Goal: Information Seeking & Learning: Learn about a topic

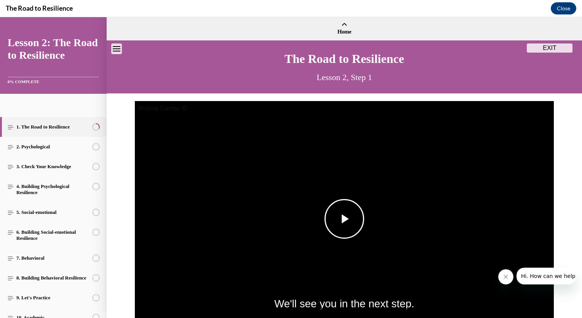
drag, startPoint x: 345, startPoint y: 213, endPoint x: 337, endPoint y: 219, distance: 10.3
click at [344, 219] on span "Video player" at bounding box center [344, 219] width 0 height 0
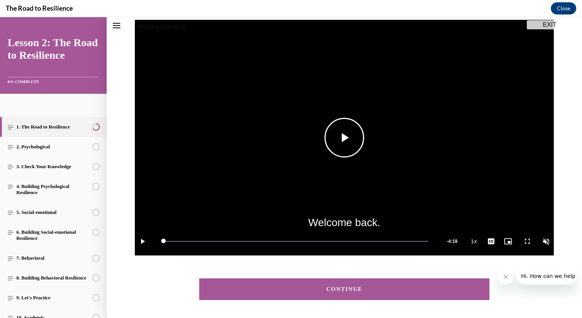
scroll to position [107, 0]
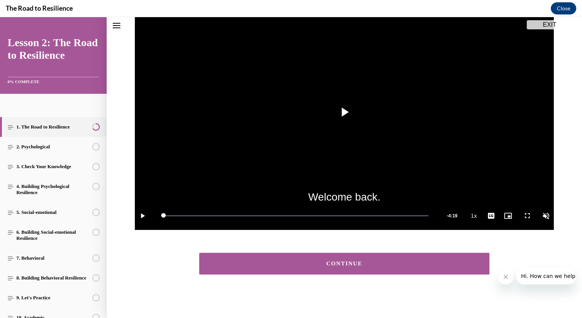
click at [372, 263] on div "CONTINUE" at bounding box center [344, 264] width 267 height 6
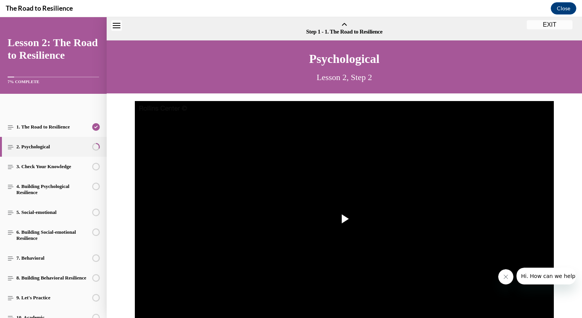
scroll to position [24, 0]
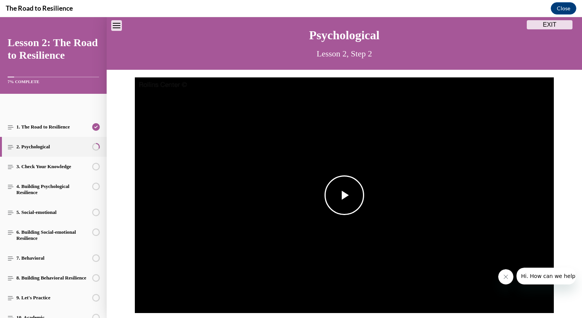
click at [344, 195] on span "Video player" at bounding box center [344, 195] width 0 height 0
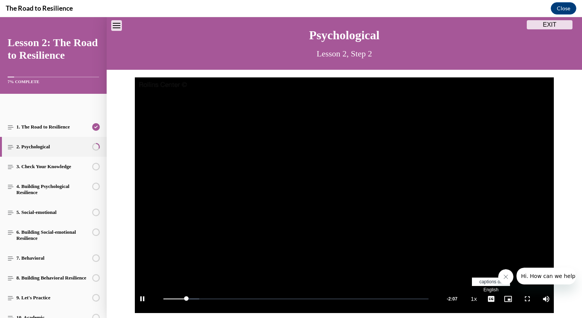
click at [489, 299] on span "Video player" at bounding box center [490, 299] width 15 height 0
click at [489, 289] on span "English" at bounding box center [490, 289] width 15 height 5
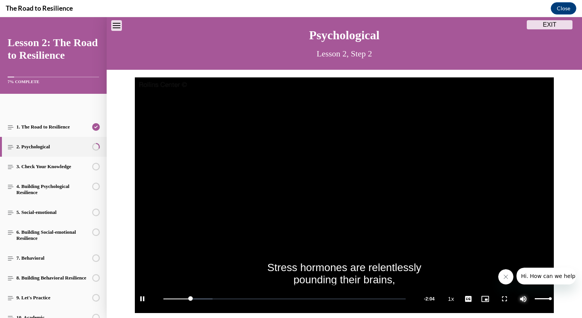
click at [523, 299] on span "Video player" at bounding box center [523, 299] width 15 height 0
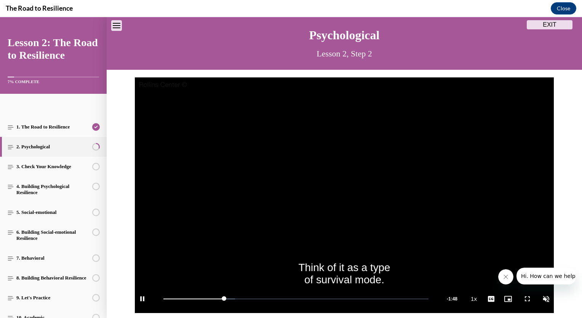
click at [505, 279] on icon "Close message from company" at bounding box center [505, 276] width 6 height 6
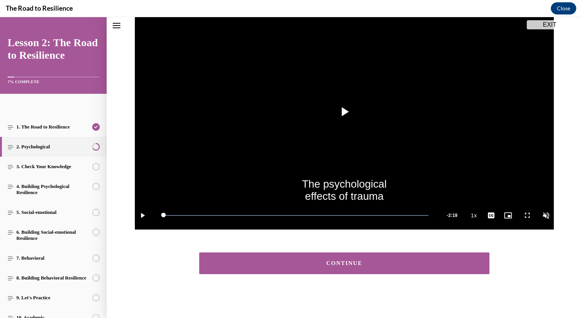
scroll to position [107, 0]
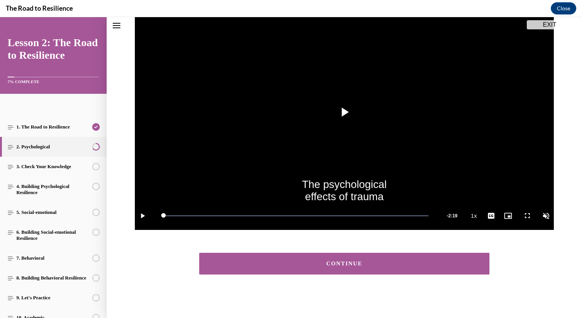
click at [379, 263] on div "CONTINUE" at bounding box center [344, 264] width 267 height 6
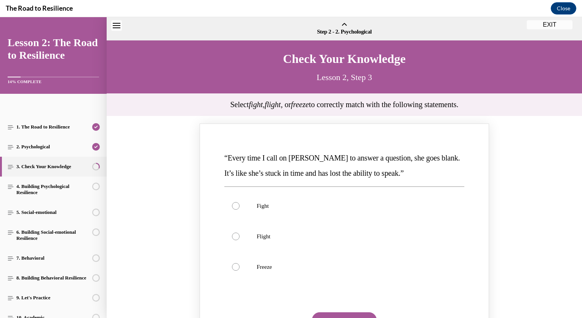
scroll to position [24, 0]
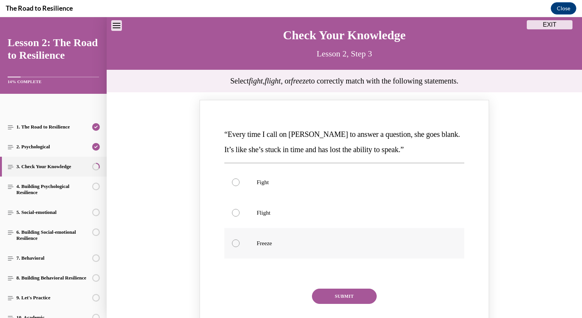
click at [233, 244] on div "Knowledge check: Multiple choice" at bounding box center [236, 243] width 8 height 8
click at [233, 244] on input "Freeze" at bounding box center [236, 243] width 8 height 8
radio input "true"
click at [351, 294] on button "SUBMIT" at bounding box center [344, 295] width 65 height 15
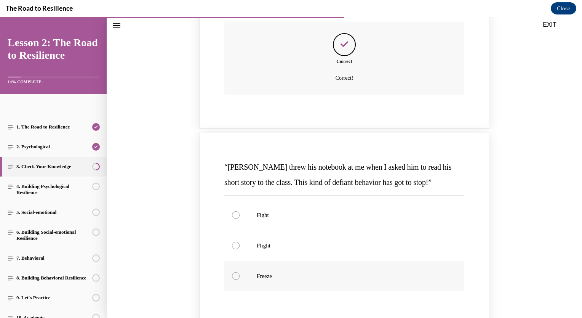
scroll to position [328, 0]
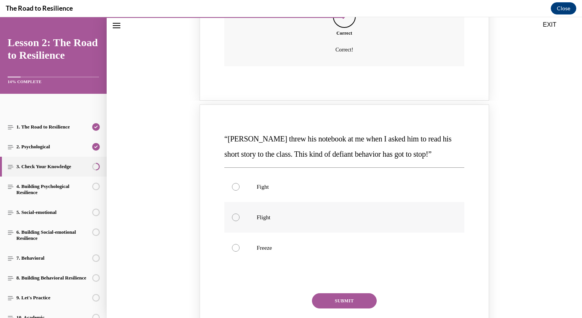
click at [233, 222] on label "Flight" at bounding box center [344, 217] width 240 height 30
click at [233, 221] on input "Flight" at bounding box center [236, 217] width 8 height 8
radio input "true"
drag, startPoint x: 347, startPoint y: 301, endPoint x: 367, endPoint y: 292, distance: 21.7
click at [348, 301] on button "SUBMIT" at bounding box center [344, 300] width 65 height 15
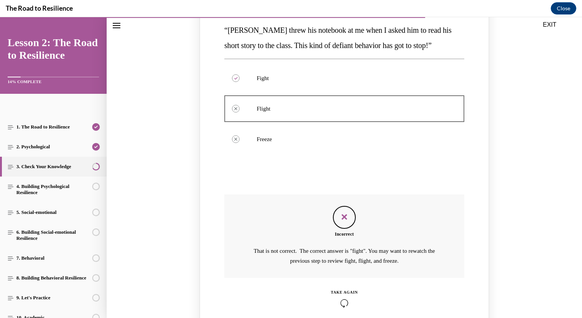
scroll to position [460, 0]
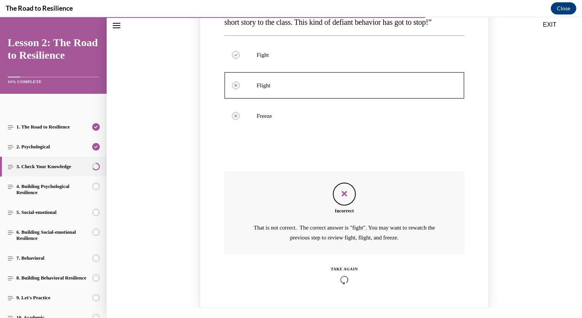
click at [337, 272] on div "TAKE AGAIN" at bounding box center [344, 275] width 27 height 18
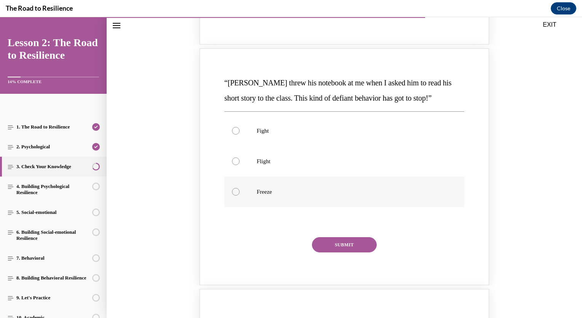
scroll to position [384, 0]
click at [235, 134] on label "Fight" at bounding box center [344, 131] width 240 height 30
click at [235, 134] on input "Fight" at bounding box center [236, 131] width 8 height 8
radio input "true"
click at [342, 241] on button "SUBMIT" at bounding box center [344, 244] width 65 height 15
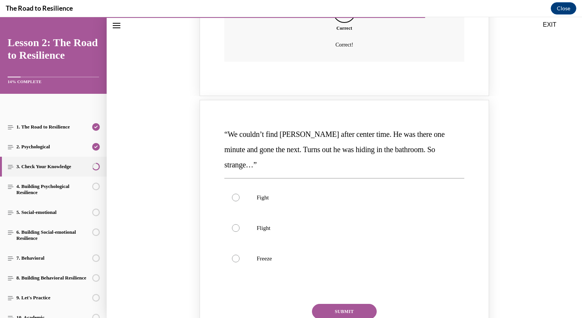
scroll to position [689, 0]
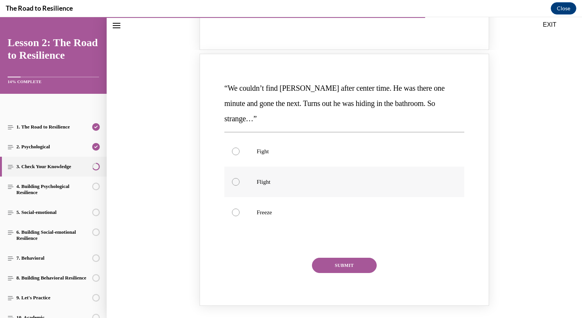
click at [232, 178] on div "Knowledge check: Multiple choice" at bounding box center [236, 182] width 8 height 8
click at [232, 178] on input "Flight" at bounding box center [236, 182] width 8 height 8
radio input "true"
click at [350, 257] on button "SUBMIT" at bounding box center [344, 264] width 65 height 15
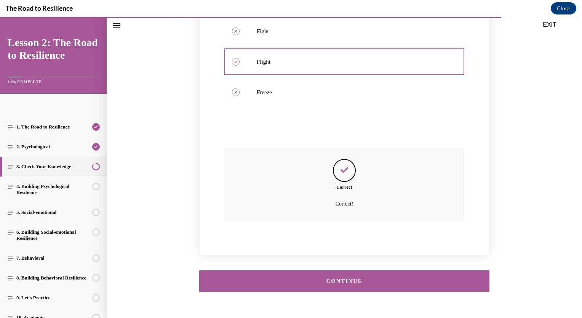
scroll to position [810, 0]
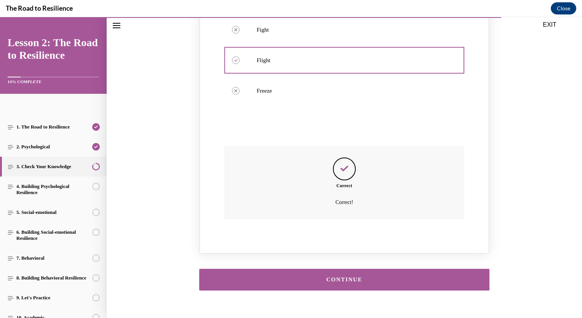
drag, startPoint x: 360, startPoint y: 266, endPoint x: 472, endPoint y: 254, distance: 112.3
click at [360, 269] on button "CONTINUE" at bounding box center [344, 280] width 290 height 22
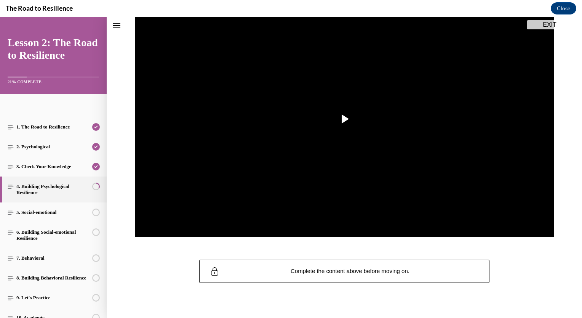
scroll to position [108, 0]
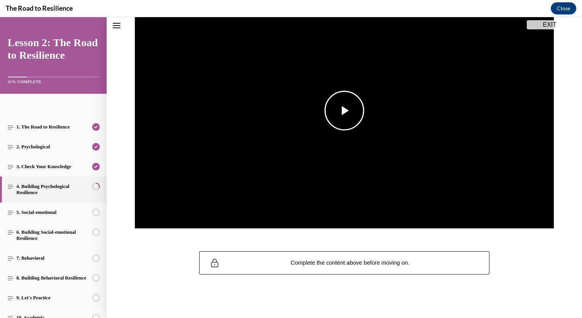
click at [344, 110] on span "Video player" at bounding box center [344, 110] width 0 height 0
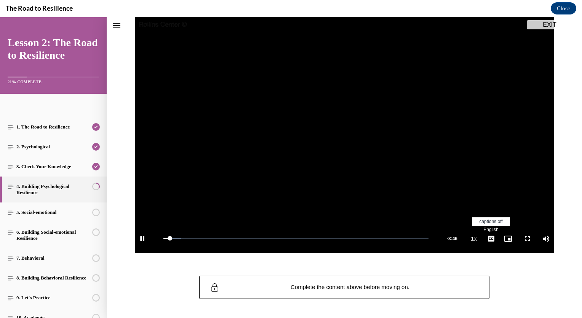
click at [487, 238] on span "Video player" at bounding box center [490, 238] width 15 height 0
click at [487, 228] on span "English" at bounding box center [490, 229] width 15 height 5
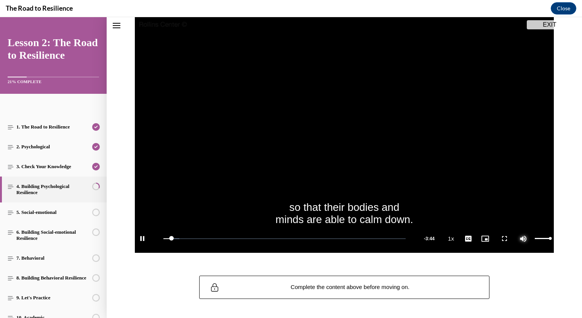
click at [525, 238] on span "Video player" at bounding box center [523, 238] width 15 height 0
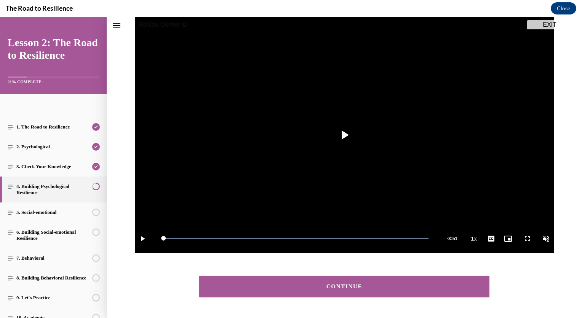
click at [372, 287] on div "CONTINUE" at bounding box center [344, 286] width 267 height 6
click at [372, 286] on section "Building Psychological Resilience Lesson 2, Step 4 Video Player is loading. Pla…" at bounding box center [344, 149] width 475 height 384
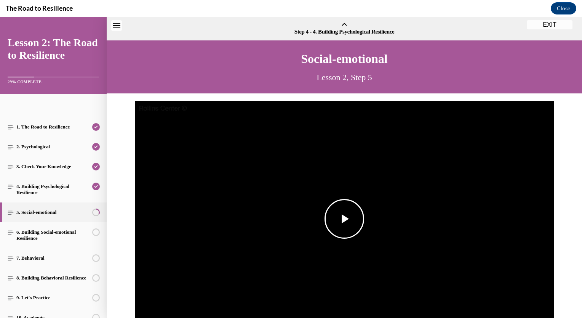
scroll to position [24, 0]
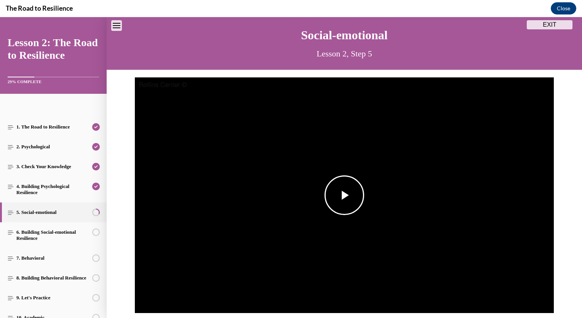
click at [344, 195] on span "Video player" at bounding box center [344, 195] width 0 height 0
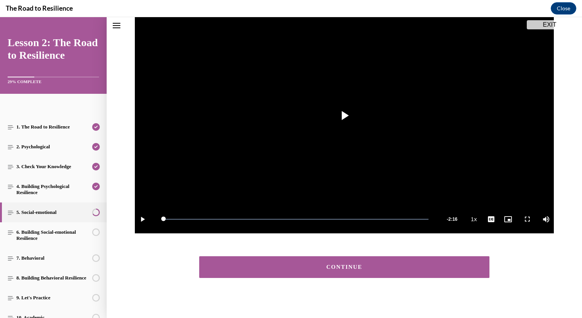
scroll to position [107, 0]
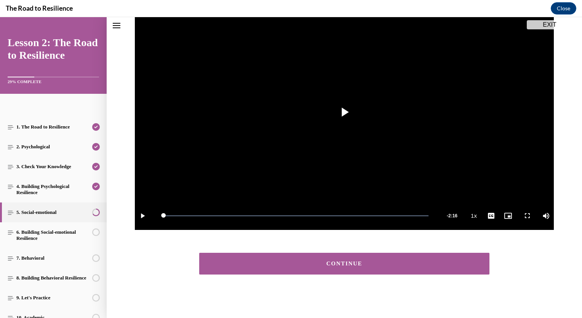
click at [402, 262] on div "CONTINUE" at bounding box center [344, 264] width 267 height 6
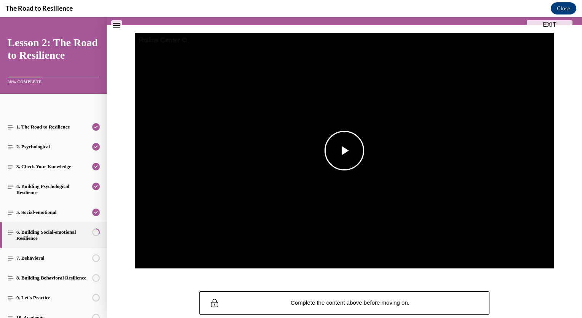
scroll to position [108, 0]
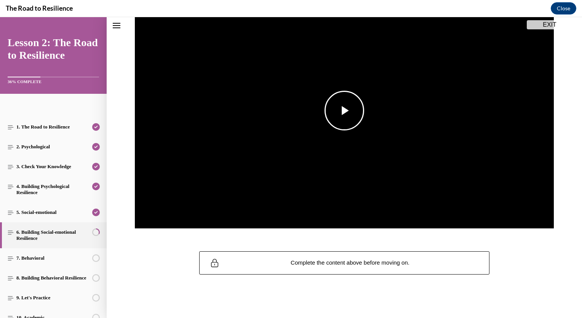
click at [344, 110] on span "Video player" at bounding box center [344, 110] width 0 height 0
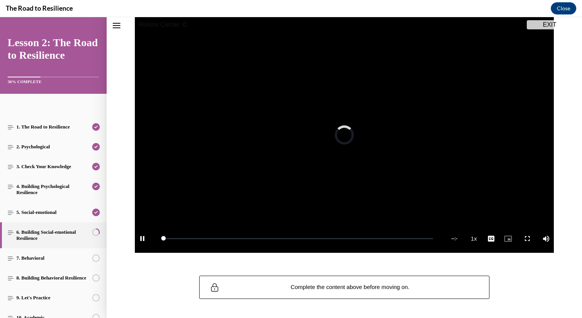
click at [341, 113] on img "Video player" at bounding box center [344, 135] width 419 height 236
click at [344, 135] on span "Video player" at bounding box center [344, 135] width 0 height 0
click at [489, 238] on span "Video player" at bounding box center [490, 238] width 15 height 0
click at [489, 227] on span "English" at bounding box center [490, 229] width 15 height 5
click at [521, 238] on span "Video player" at bounding box center [523, 238] width 15 height 0
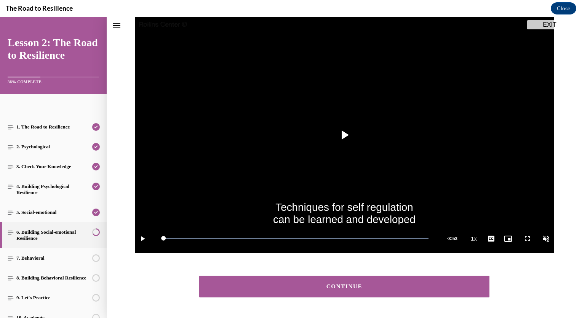
click at [386, 292] on button "CONTINUE" at bounding box center [344, 286] width 290 height 22
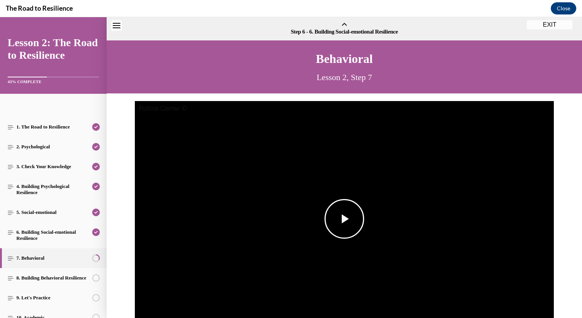
scroll to position [24, 0]
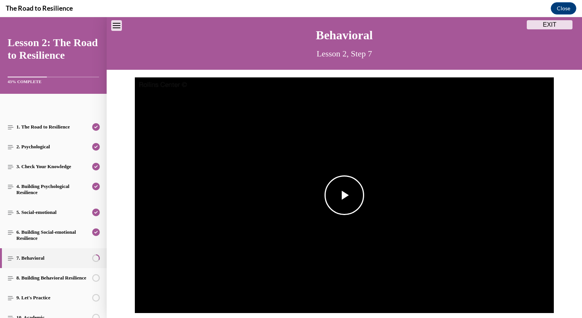
click at [344, 195] on span "Video player" at bounding box center [344, 195] width 0 height 0
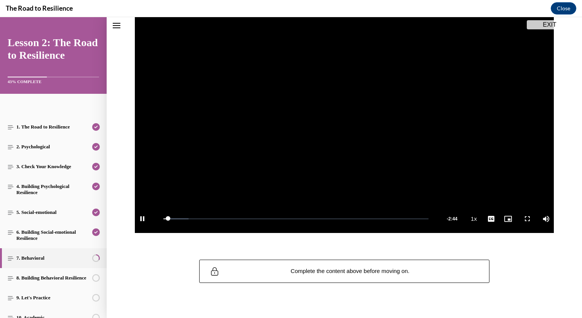
scroll to position [116, 0]
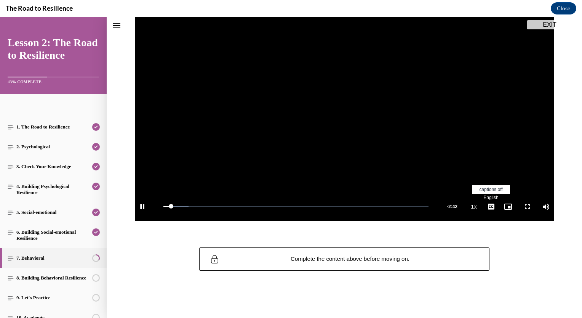
click at [484, 198] on span "English" at bounding box center [490, 197] width 15 height 5
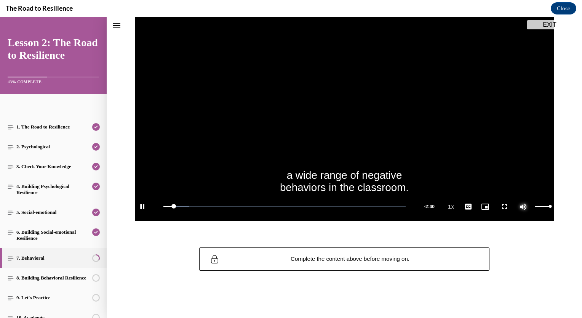
click at [521, 206] on span "Video player" at bounding box center [523, 206] width 15 height 0
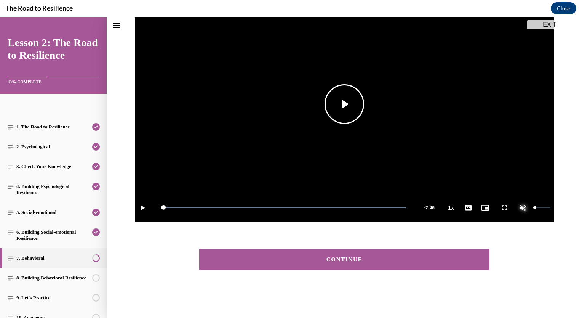
scroll to position [114, 0]
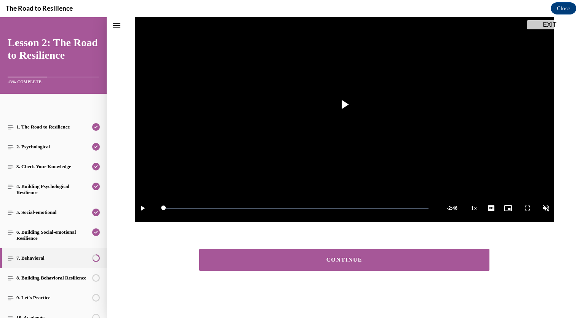
click at [289, 258] on div "CONTINUE" at bounding box center [344, 260] width 267 height 6
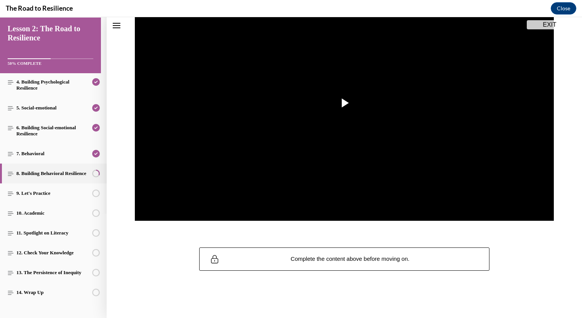
scroll to position [103, 0]
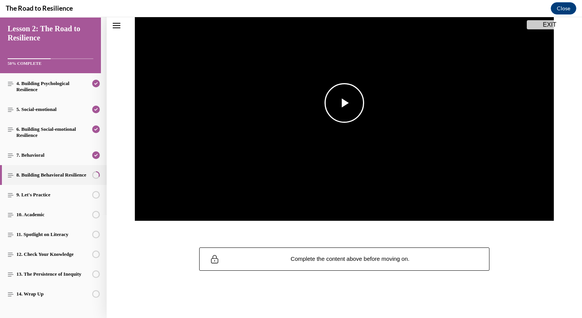
click at [344, 103] on span "Video player" at bounding box center [344, 103] width 0 height 0
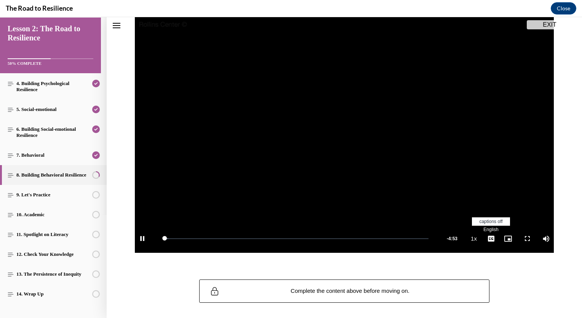
click at [487, 238] on span "Video player" at bounding box center [490, 238] width 15 height 0
click at [487, 230] on span "English" at bounding box center [490, 229] width 15 height 5
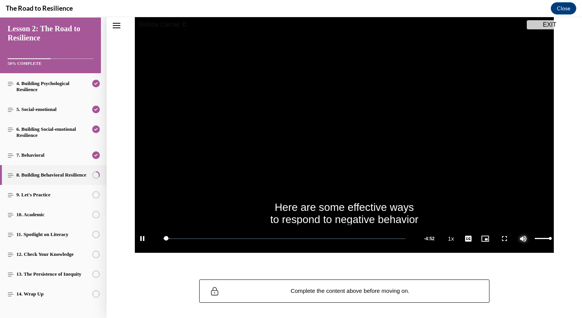
click at [518, 238] on span "Video player" at bounding box center [523, 238] width 15 height 0
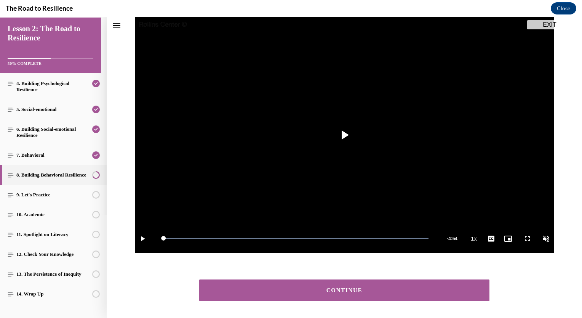
click at [388, 292] on div "CONTINUE" at bounding box center [344, 290] width 267 height 6
drag, startPoint x: 388, startPoint y: 292, endPoint x: 390, endPoint y: 286, distance: 6.6
click at [388, 291] on section "Building Behavioral Resilience Lesson 2, Step 8 Video Player is loading. Play V…" at bounding box center [344, 153] width 475 height 392
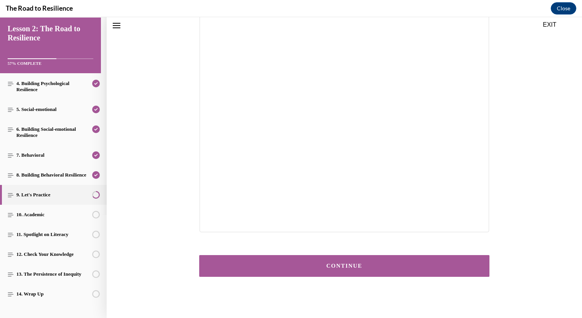
scroll to position [113, 0]
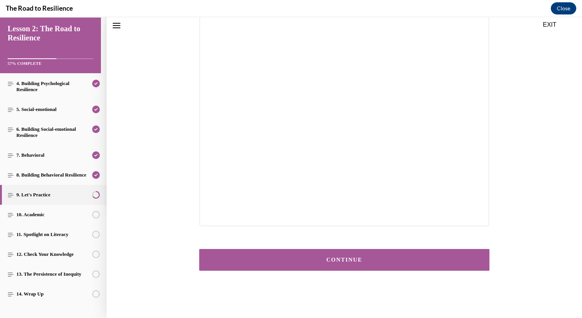
click at [419, 254] on button "CONTINUE" at bounding box center [344, 260] width 290 height 22
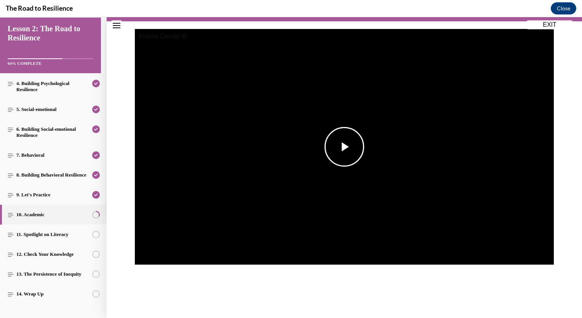
scroll to position [100, 0]
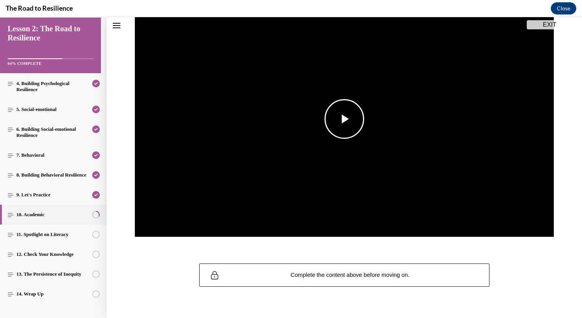
click at [344, 119] on span "Video player" at bounding box center [344, 119] width 0 height 0
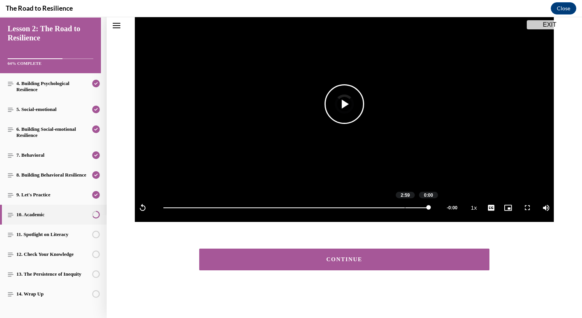
scroll to position [114, 0]
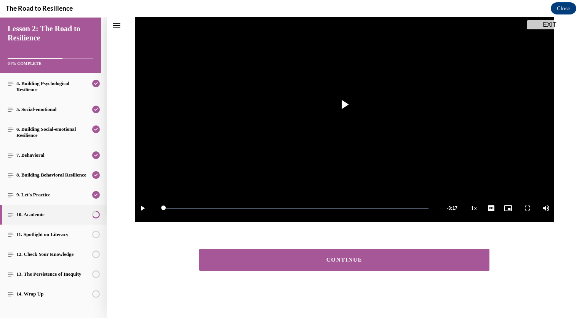
click at [344, 259] on div "CONTINUE" at bounding box center [344, 260] width 267 height 6
click at [345, 258] on div "CONTINUE" at bounding box center [344, 260] width 267 height 6
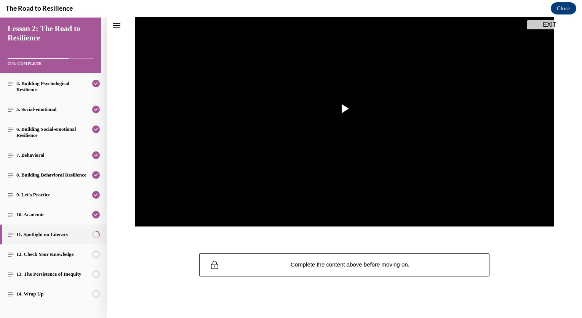
scroll to position [116, 0]
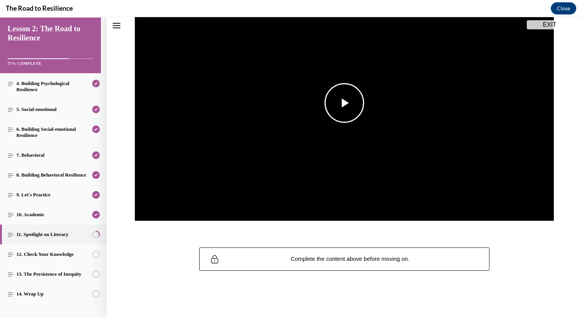
click at [344, 103] on span "Video player" at bounding box center [344, 103] width 0 height 0
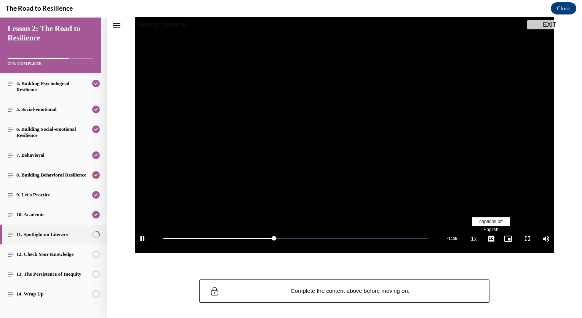
click at [487, 232] on li "English" at bounding box center [491, 229] width 38 height 8
click at [522, 238] on span "Video player" at bounding box center [523, 238] width 15 height 0
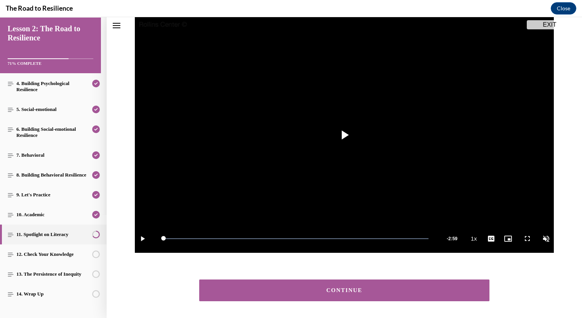
click at [381, 287] on div "CONTINUE" at bounding box center [344, 290] width 267 height 6
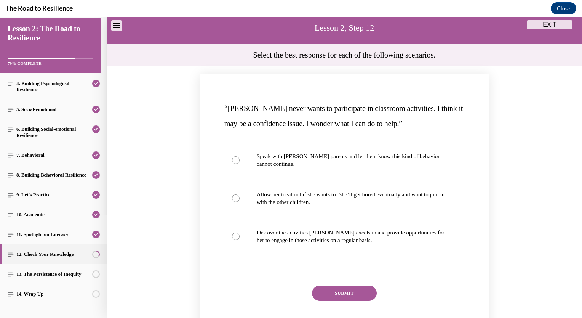
scroll to position [100, 0]
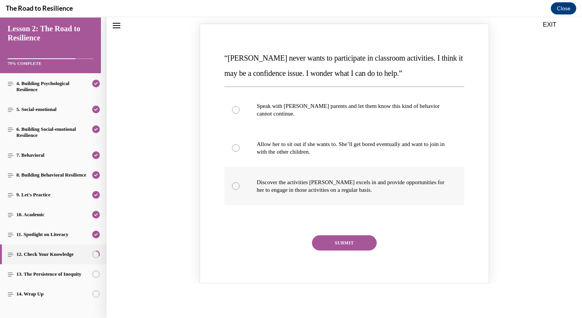
click at [233, 187] on div "Knowledge check: Multiple choice" at bounding box center [236, 186] width 8 height 8
click at [233, 187] on input "Discover the activities Mattison excels in and provide opportunities for her to…" at bounding box center [236, 186] width 8 height 8
radio input "true"
drag, startPoint x: 336, startPoint y: 241, endPoint x: 340, endPoint y: 238, distance: 4.6
click at [336, 241] on button "SUBMIT" at bounding box center [344, 242] width 65 height 15
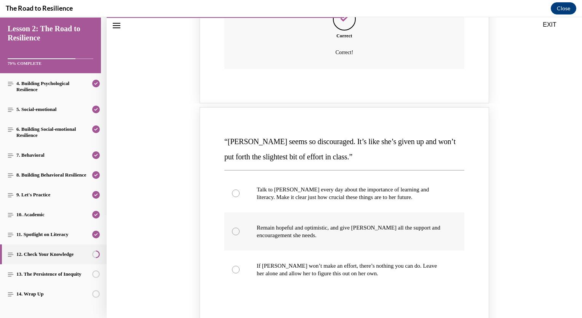
scroll to position [366, 0]
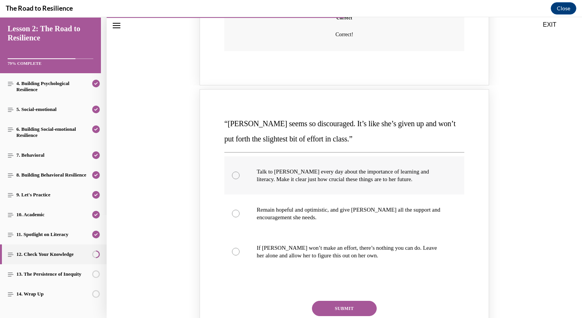
click at [232, 175] on div "Knowledge check: Multiple choice" at bounding box center [236, 175] width 8 height 8
click at [232, 175] on input "Talk to Alyson every day about the importance of learning and literacy. Make it…" at bounding box center [236, 175] width 8 height 8
radio input "true"
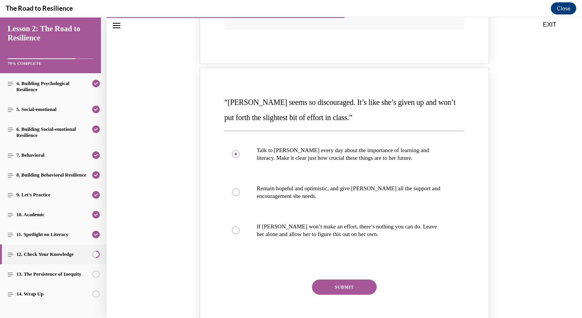
scroll to position [404, 0]
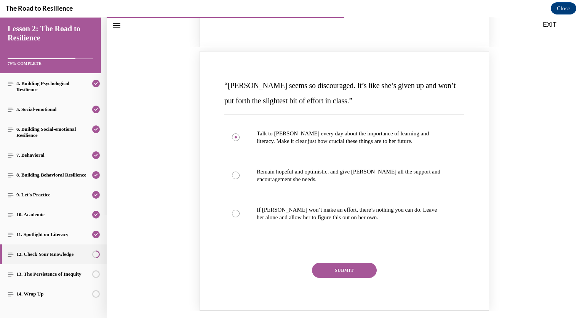
click at [345, 269] on button "SUBMIT" at bounding box center [344, 269] width 65 height 15
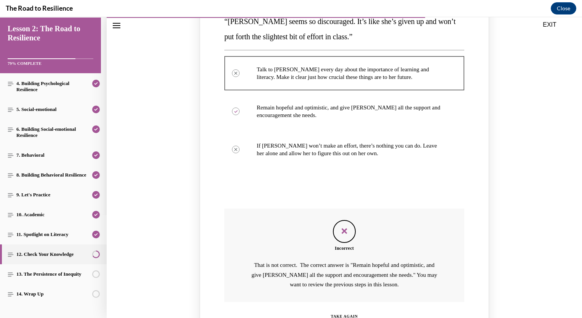
scroll to position [481, 0]
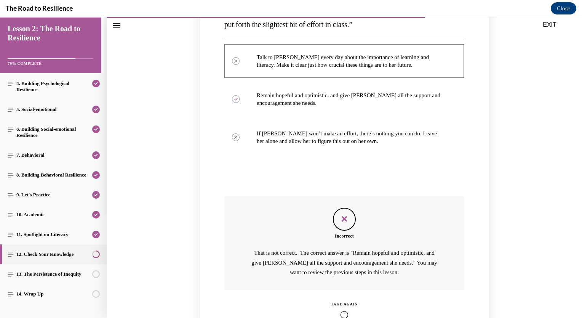
click at [340, 314] on icon "Knowledge check: Multiple choice" at bounding box center [344, 314] width 27 height 8
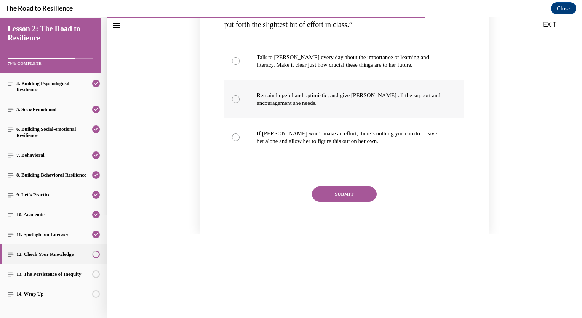
click at [232, 100] on div "Knowledge check: Multiple choice" at bounding box center [236, 99] width 8 height 8
click at [232, 100] on input "Remain hopeful and optimistic, and give Alyson all the support and encouragemen…" at bounding box center [236, 99] width 8 height 8
radio input "true"
click at [344, 192] on button "SUBMIT" at bounding box center [344, 193] width 65 height 15
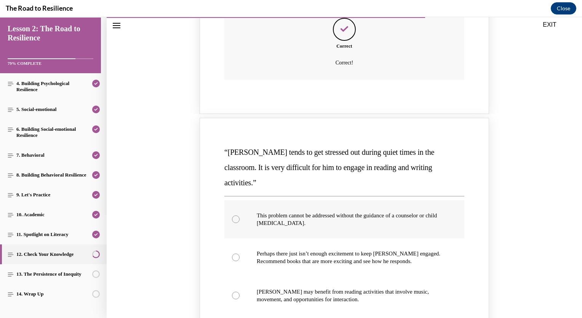
scroll to position [709, 0]
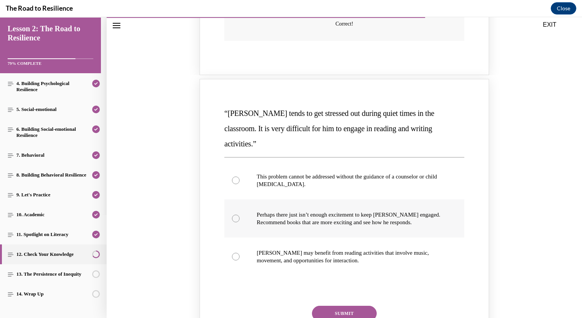
click at [235, 214] on div "Knowledge check: Multiple choice" at bounding box center [236, 218] width 8 height 8
click at [235, 214] on input "Perhaps there just isn’t enough excitement to keep Harrison engaged. Recommend …" at bounding box center [236, 218] width 8 height 8
radio input "true"
click at [334, 305] on button "SUBMIT" at bounding box center [344, 312] width 65 height 15
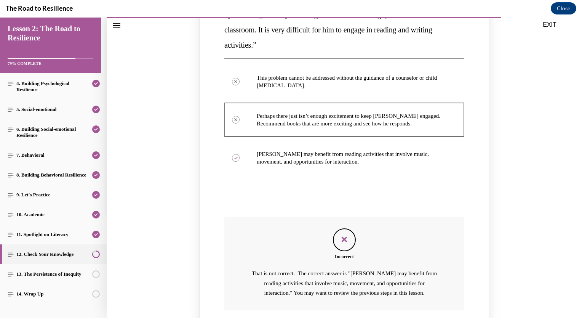
scroll to position [838, 0]
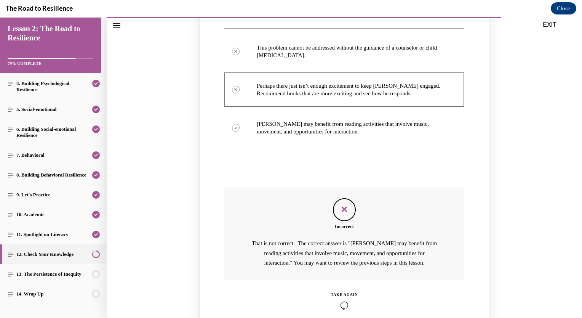
click at [338, 301] on icon "Knowledge check: Multiple choice" at bounding box center [344, 305] width 27 height 8
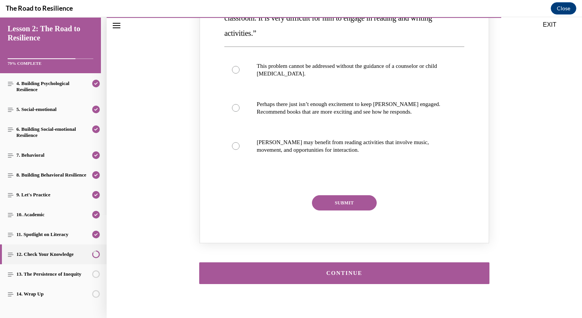
scroll to position [817, 0]
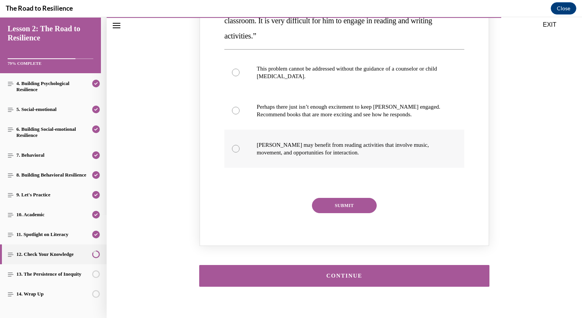
click at [233, 145] on div "Knowledge check: Multiple choice" at bounding box center [236, 149] width 8 height 8
click at [233, 145] on input "Harrison may benefit from reading activities that involve music, movement, and …" at bounding box center [236, 149] width 8 height 8
radio input "true"
click at [336, 198] on button "SUBMIT" at bounding box center [344, 205] width 65 height 15
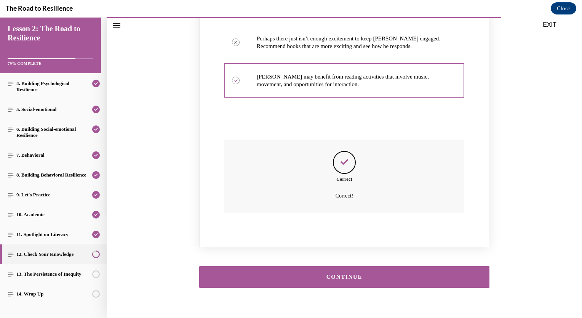
scroll to position [886, 0]
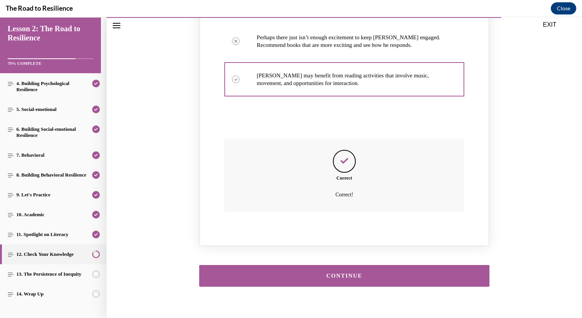
click at [364, 273] on div "CONTINUE" at bounding box center [344, 276] width 267 height 6
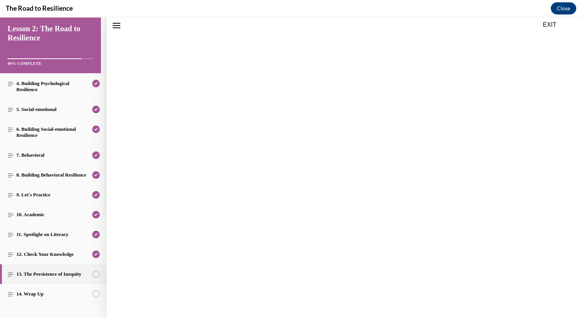
scroll to position [24, 0]
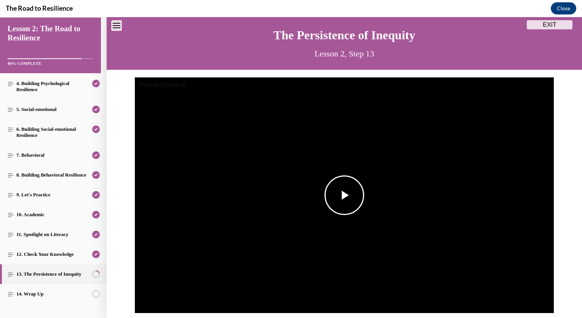
click at [344, 195] on span "Video player" at bounding box center [344, 195] width 0 height 0
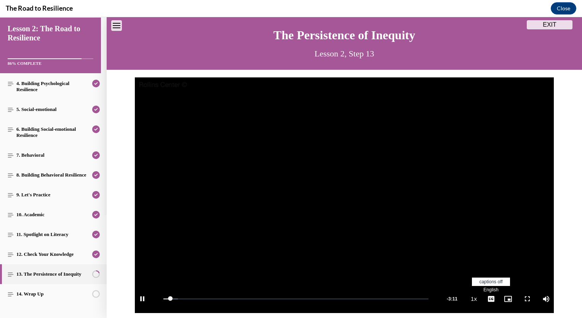
click at [485, 299] on span "Video player" at bounding box center [490, 299] width 15 height 0
click at [485, 291] on span "English" at bounding box center [490, 289] width 15 height 5
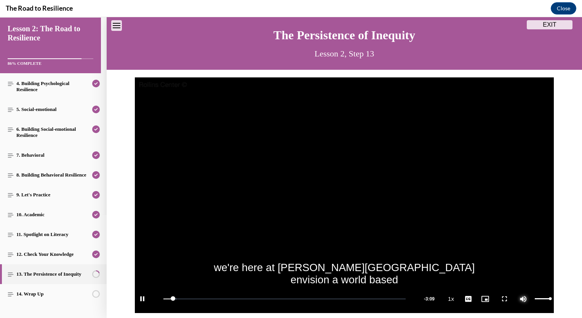
click at [521, 299] on span "Video player" at bounding box center [523, 299] width 15 height 0
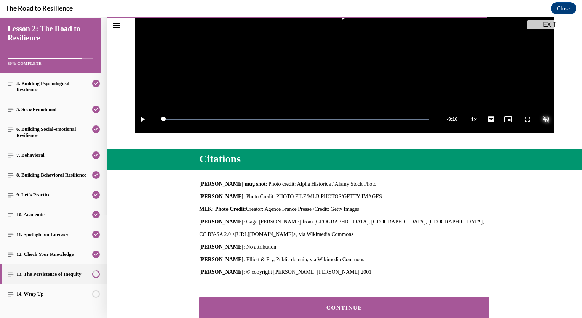
scroll to position [251, 0]
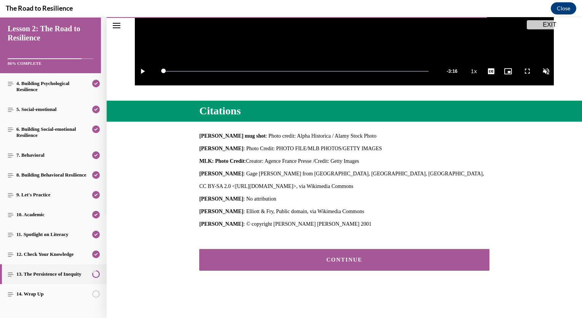
click at [434, 264] on button "CONTINUE" at bounding box center [344, 260] width 290 height 22
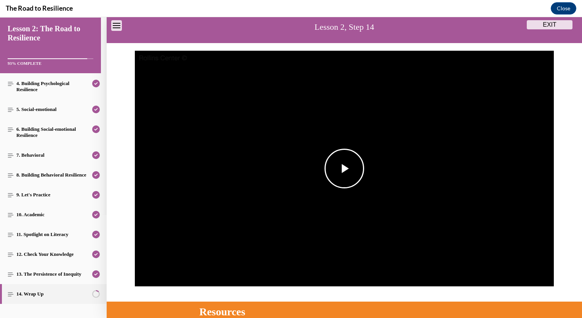
scroll to position [100, 0]
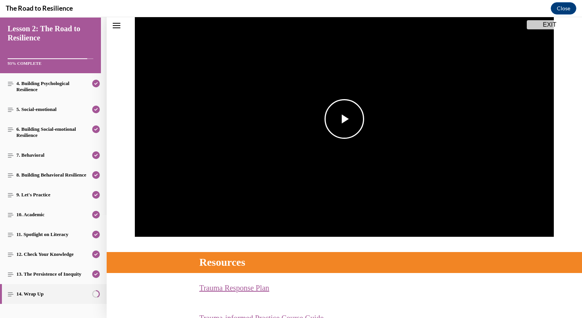
click at [344, 119] on span "Video player" at bounding box center [344, 119] width 0 height 0
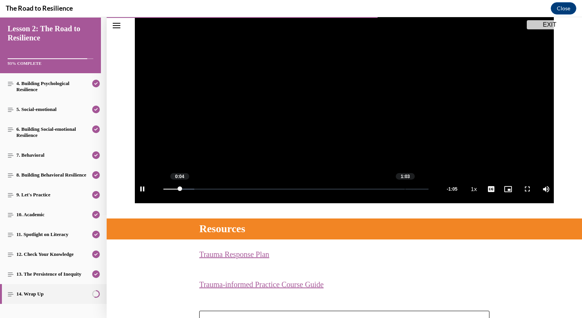
scroll to position [120, 0]
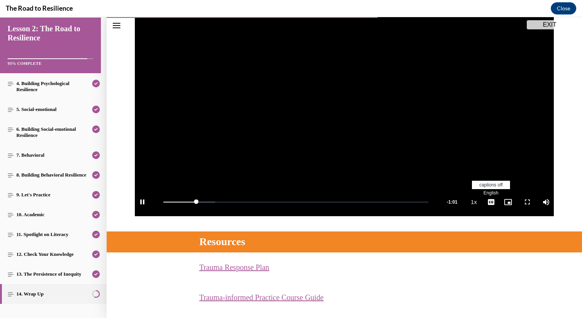
click at [487, 202] on span "Video player" at bounding box center [490, 202] width 15 height 0
click at [489, 192] on span "English" at bounding box center [490, 192] width 15 height 5
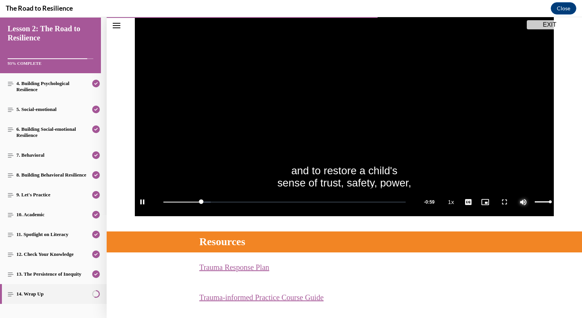
click at [521, 202] on span "Video player" at bounding box center [523, 202] width 15 height 0
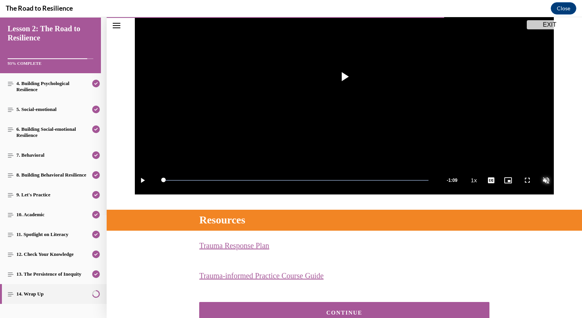
scroll to position [195, 0]
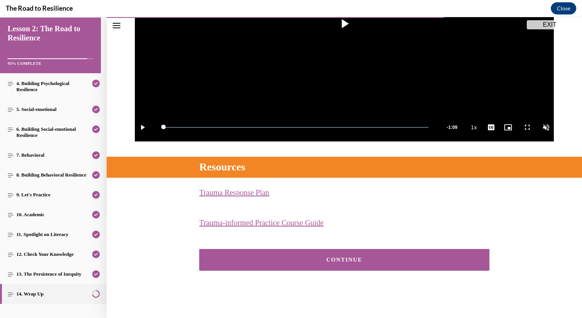
click at [396, 259] on div "CONTINUE" at bounding box center [344, 260] width 267 height 6
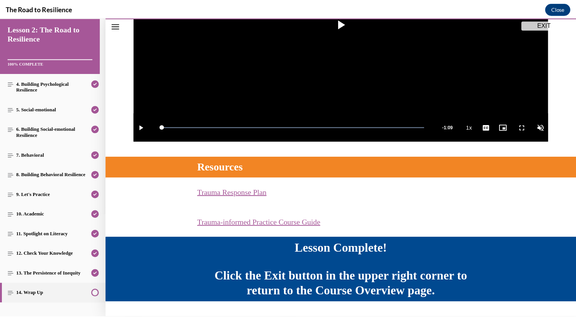
scroll to position [215, 0]
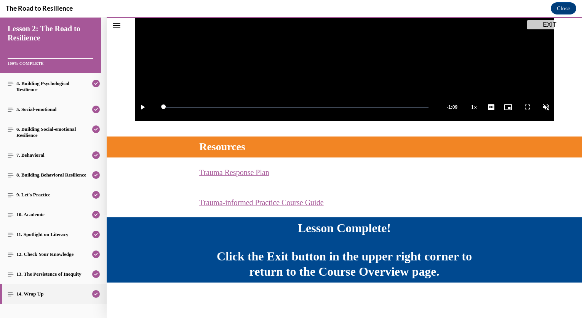
click at [557, 25] on button "EXIT" at bounding box center [550, 24] width 46 height 9
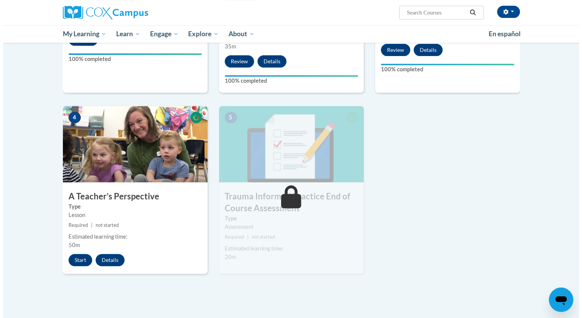
scroll to position [305, 0]
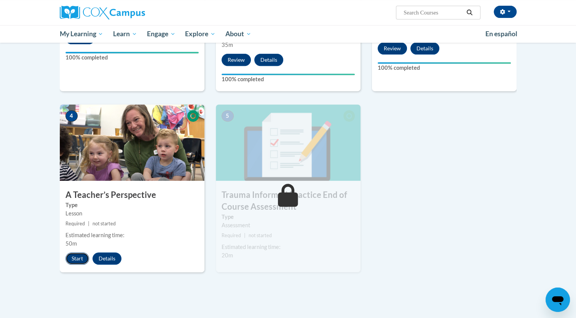
click at [80, 258] on button "Start" at bounding box center [78, 258] width 24 height 12
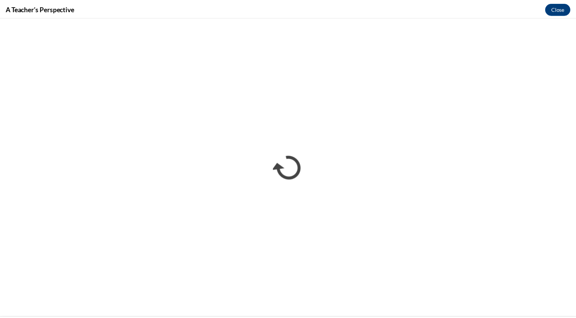
scroll to position [0, 0]
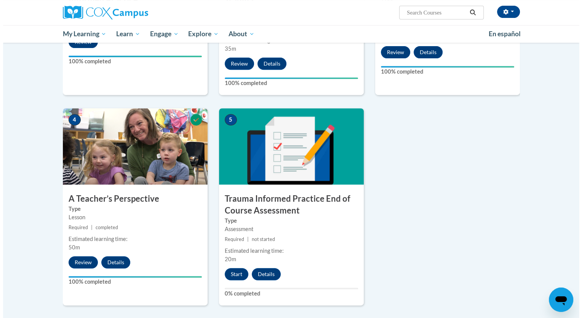
scroll to position [343, 0]
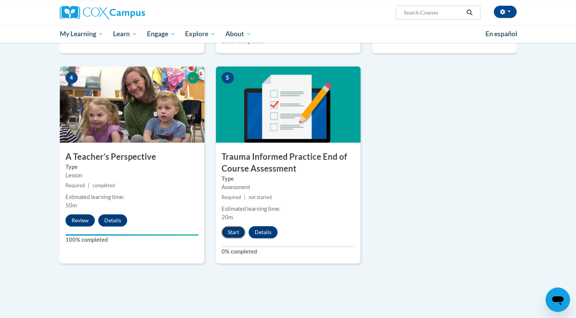
click at [234, 232] on button "Start" at bounding box center [234, 232] width 24 height 12
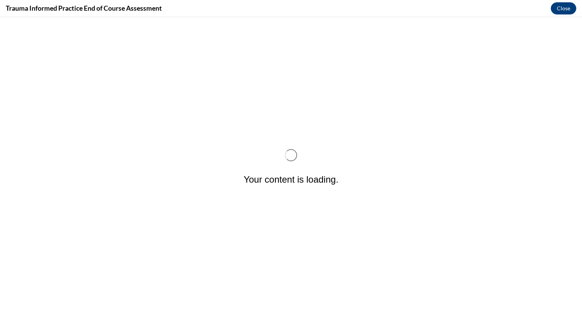
scroll to position [0, 0]
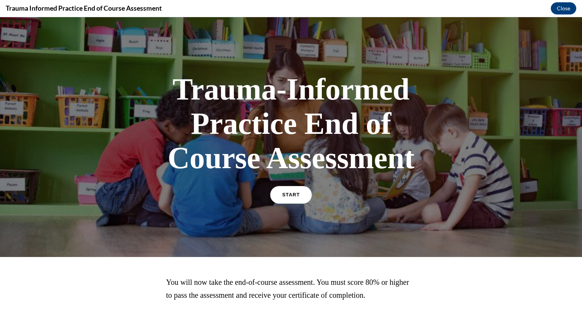
click at [291, 194] on span "START" at bounding box center [291, 195] width 18 height 6
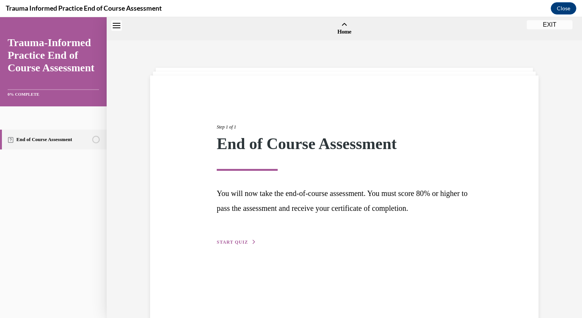
scroll to position [24, 0]
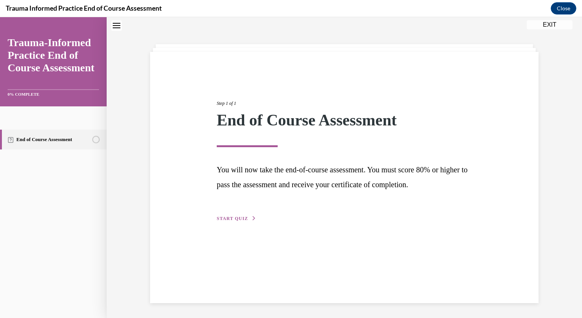
click at [233, 218] on span "START QUIZ" at bounding box center [232, 218] width 31 height 5
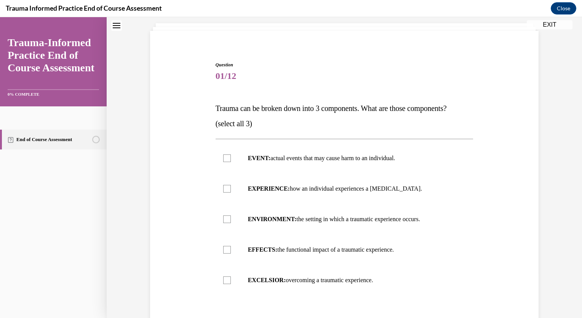
scroll to position [62, 0]
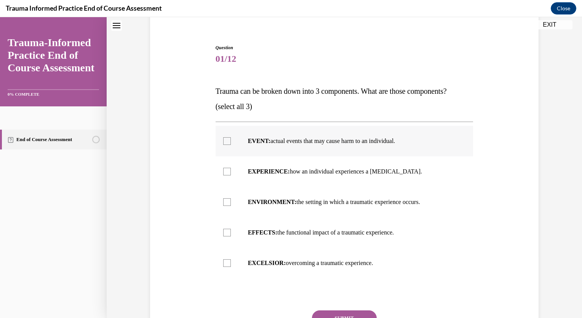
click at [224, 139] on div at bounding box center [227, 141] width 8 height 8
click at [224, 139] on input "EVENT: actual events that may cause harm to an individual." at bounding box center [227, 141] width 8 height 8
checkbox input "true"
drag, startPoint x: 223, startPoint y: 171, endPoint x: 246, endPoint y: 184, distance: 25.9
click at [224, 171] on div at bounding box center [227, 172] width 8 height 8
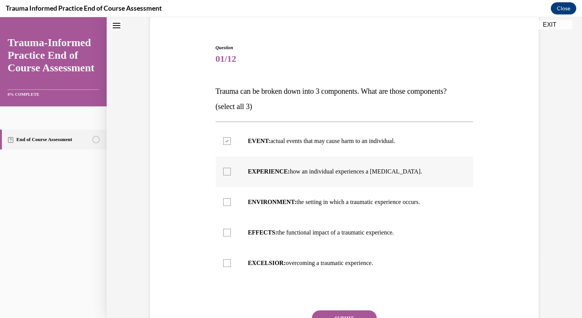
click at [224, 171] on input "EXPERIENCE: how an individual experiences a stressor." at bounding box center [227, 172] width 8 height 8
checkbox input "true"
click at [225, 203] on div at bounding box center [227, 202] width 8 height 8
click at [225, 203] on input "ENVIRONMENT: the setting in which a traumatic experience occurs." at bounding box center [227, 202] width 8 height 8
checkbox input "true"
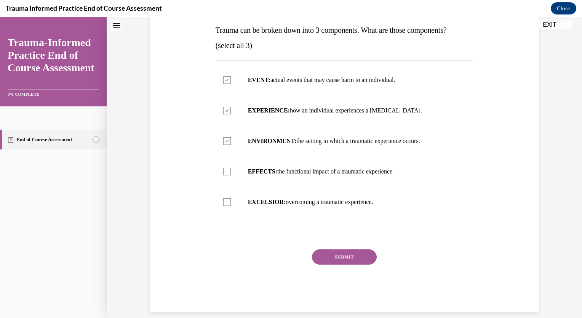
scroll to position [131, 0]
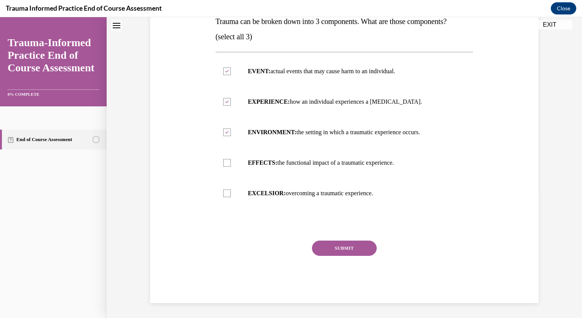
click at [343, 248] on button "SUBMIT" at bounding box center [344, 247] width 65 height 15
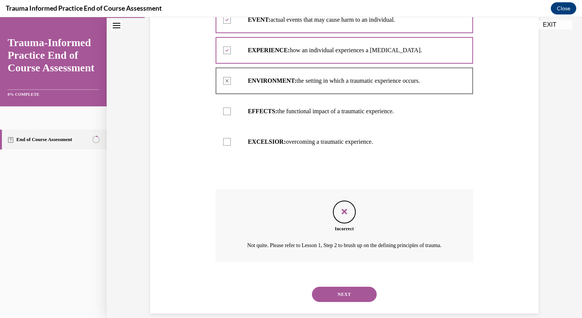
scroll to position [202, 0]
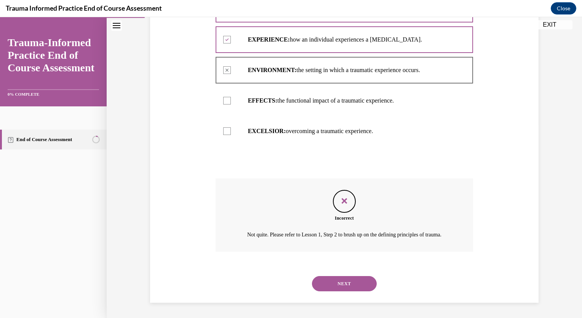
click at [312, 276] on button "NEXT" at bounding box center [344, 283] width 65 height 15
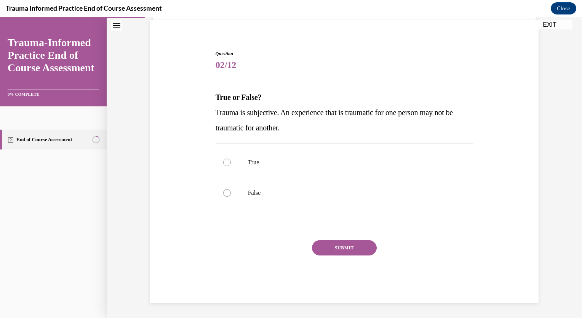
scroll to position [55, 0]
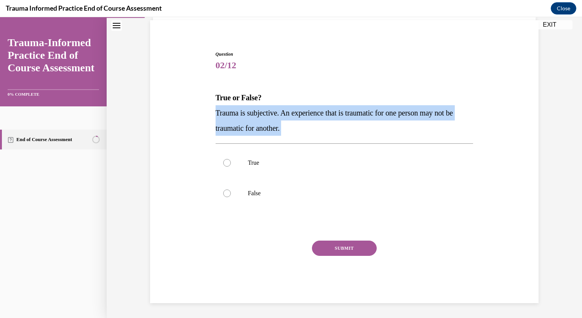
drag, startPoint x: 214, startPoint y: 110, endPoint x: 326, endPoint y: 125, distance: 113.2
click at [326, 125] on p "Trauma is subjective. An experience that is traumatic for one person may not be…" at bounding box center [345, 120] width 258 height 30
copy p "Trauma is subjective. An experience that is traumatic for one person may not be…"
click at [224, 164] on div at bounding box center [227, 163] width 8 height 8
click at [224, 164] on input "True" at bounding box center [227, 163] width 8 height 8
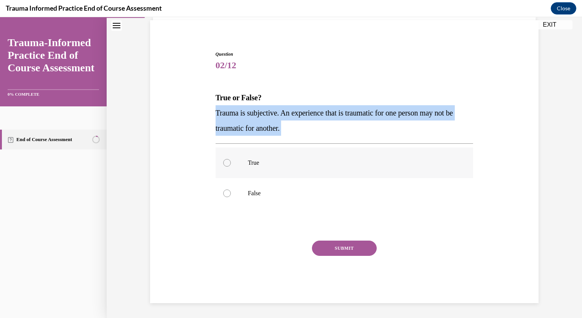
radio input "true"
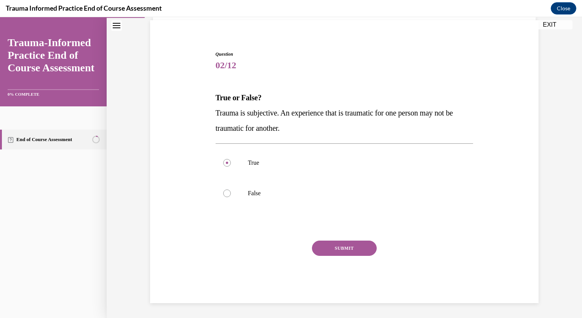
click at [348, 248] on button "SUBMIT" at bounding box center [344, 247] width 65 height 15
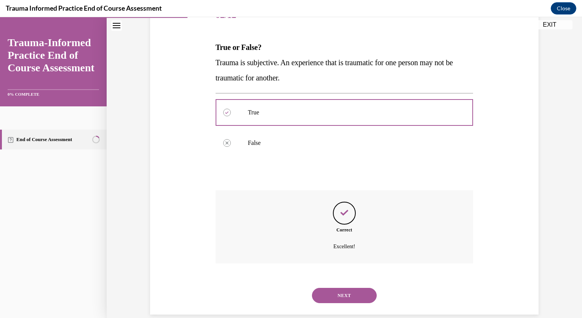
scroll to position [117, 0]
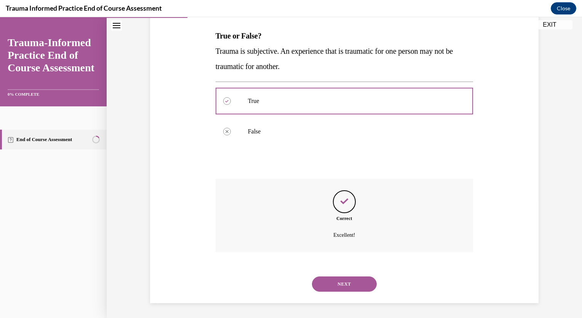
drag, startPoint x: 350, startPoint y: 286, endPoint x: 400, endPoint y: 274, distance: 50.5
click at [350, 286] on button "NEXT" at bounding box center [344, 283] width 65 height 15
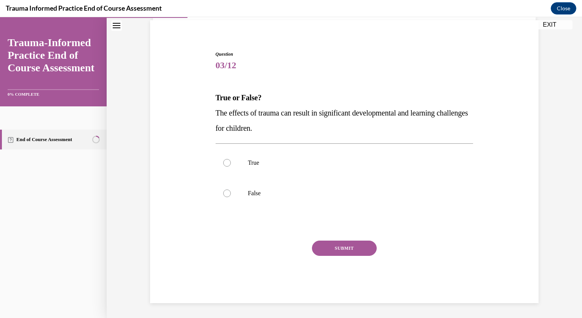
drag, startPoint x: 214, startPoint y: 109, endPoint x: 304, endPoint y: 130, distance: 92.3
click at [304, 130] on p "The effects of trauma can result in significant developmental and learning chal…" at bounding box center [345, 120] width 258 height 30
drag, startPoint x: 304, startPoint y: 130, endPoint x: 245, endPoint y: 113, distance: 61.3
copy span "The effects of trauma can result in significant developmental and learning chal…"
click at [229, 162] on label "True" at bounding box center [345, 162] width 258 height 30
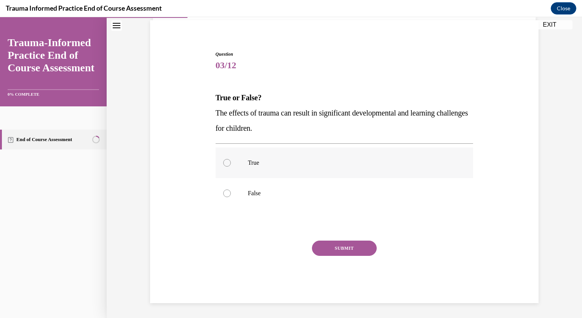
click at [229, 162] on input "True" at bounding box center [227, 163] width 8 height 8
radio input "true"
click at [338, 248] on button "SUBMIT" at bounding box center [344, 247] width 65 height 15
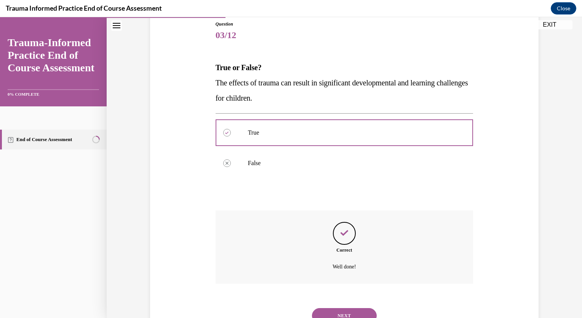
scroll to position [117, 0]
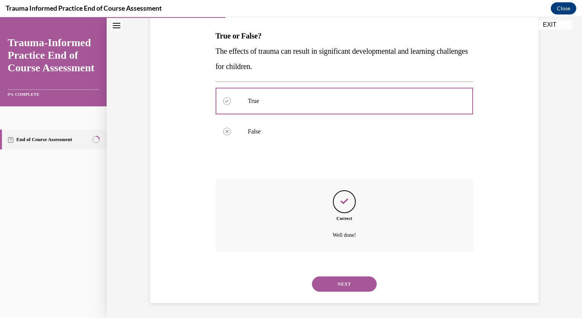
drag, startPoint x: 350, startPoint y: 284, endPoint x: 369, endPoint y: 273, distance: 21.6
click at [351, 284] on button "NEXT" at bounding box center [344, 283] width 65 height 15
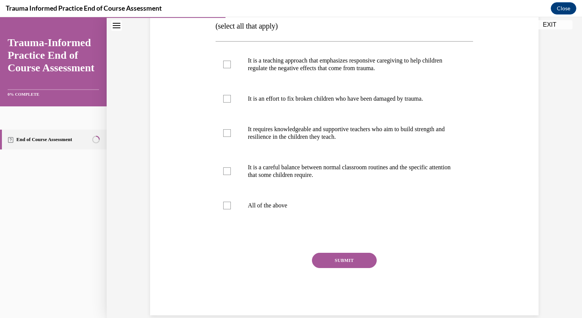
scroll to position [152, 0]
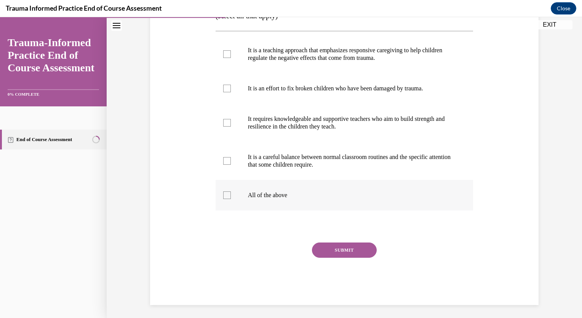
click at [228, 210] on label "All of the above" at bounding box center [345, 195] width 258 height 30
click at [228, 199] on input "All of the above" at bounding box center [227, 195] width 8 height 8
checkbox input "true"
click at [346, 257] on button "SUBMIT" at bounding box center [344, 249] width 65 height 15
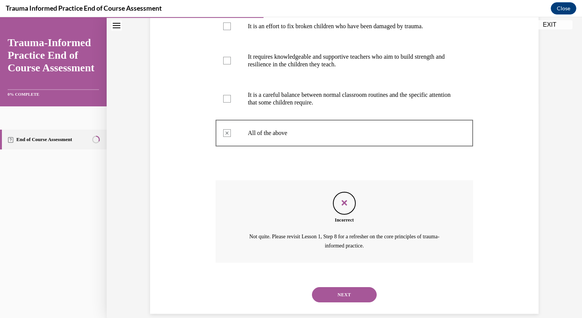
scroll to position [240, 0]
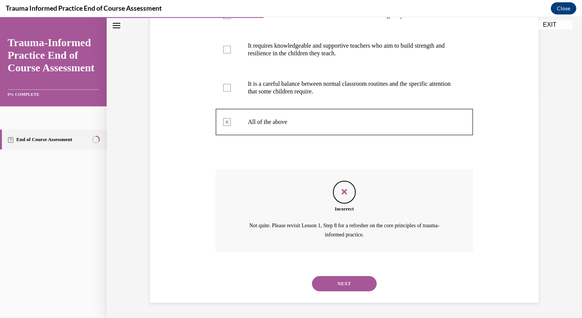
click at [359, 280] on button "NEXT" at bounding box center [344, 283] width 65 height 15
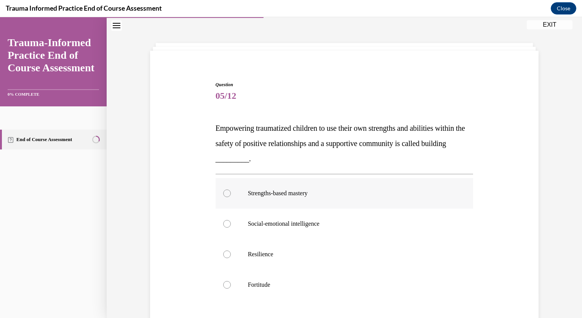
scroll to position [38, 0]
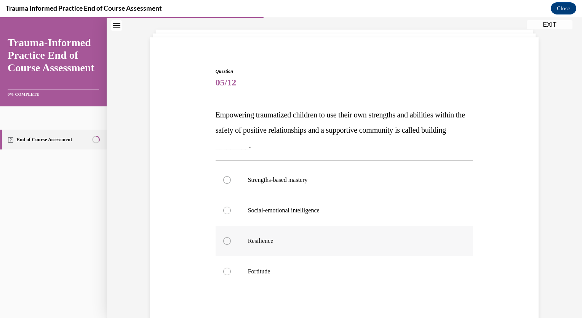
click at [226, 244] on label "Resilience" at bounding box center [345, 240] width 258 height 30
click at [226, 244] on input "Resilience" at bounding box center [227, 241] width 8 height 8
radio input "true"
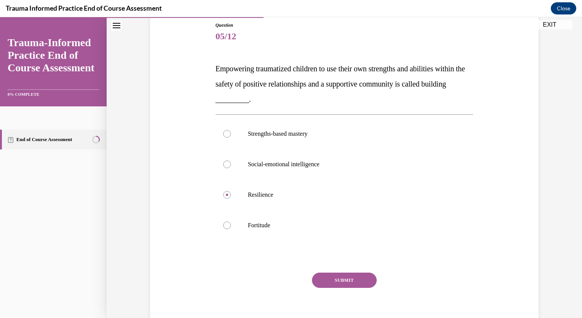
scroll to position [116, 0]
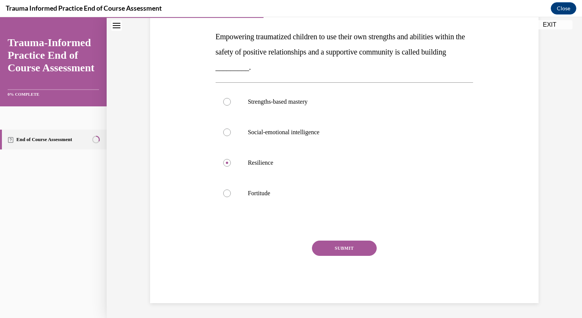
click at [343, 246] on button "SUBMIT" at bounding box center [344, 247] width 65 height 15
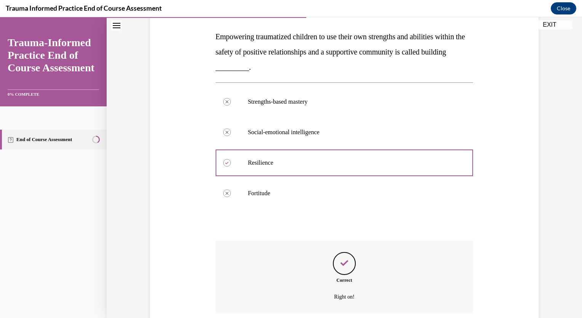
scroll to position [178, 0]
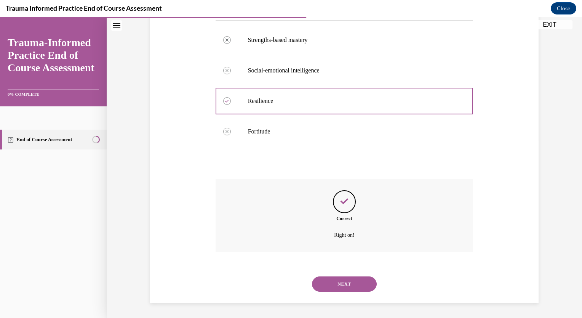
click at [342, 286] on button "NEXT" at bounding box center [344, 283] width 65 height 15
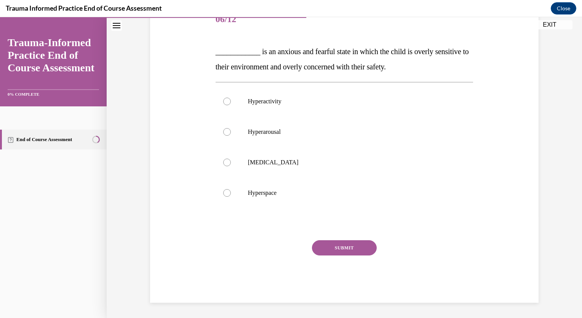
scroll to position [85, 0]
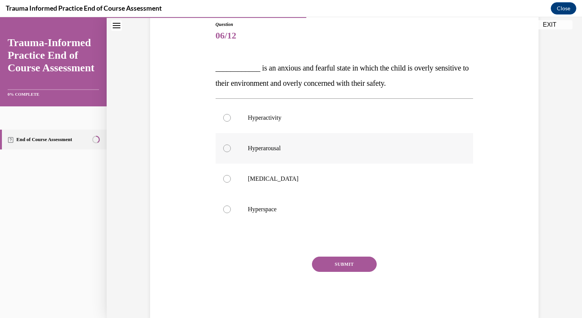
click at [225, 148] on div at bounding box center [227, 148] width 8 height 8
click at [225, 148] on input "Hyperarousal" at bounding box center [227, 148] width 8 height 8
radio input "true"
drag, startPoint x: 337, startPoint y: 264, endPoint x: 352, endPoint y: 260, distance: 16.2
click at [337, 264] on button "SUBMIT" at bounding box center [344, 263] width 65 height 15
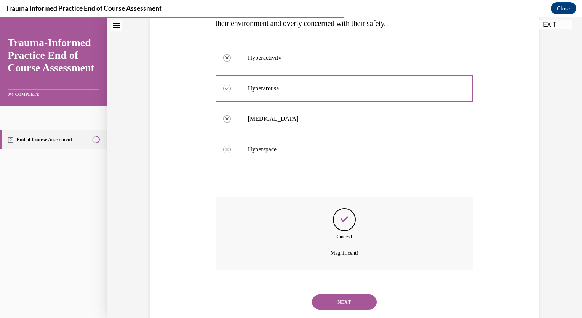
scroll to position [163, 0]
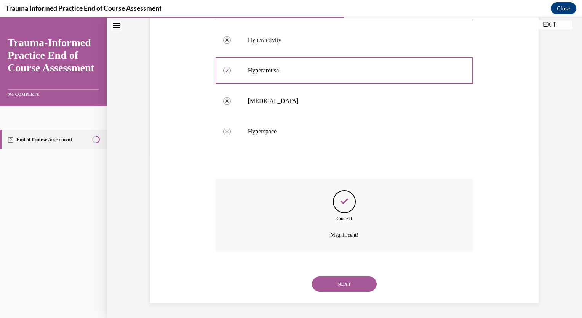
click at [344, 289] on button "NEXT" at bounding box center [344, 283] width 65 height 15
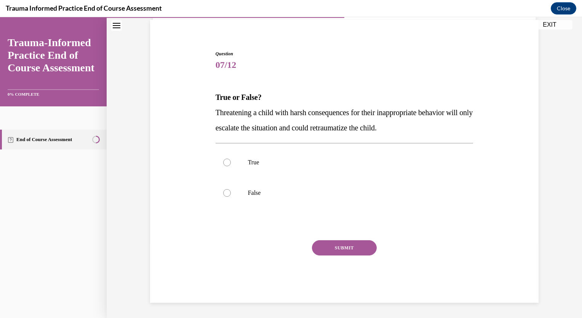
scroll to position [55, 0]
click at [226, 163] on div at bounding box center [227, 163] width 8 height 8
click at [226, 163] on input "True" at bounding box center [227, 163] width 8 height 8
radio input "true"
click at [343, 251] on button "SUBMIT" at bounding box center [344, 247] width 65 height 15
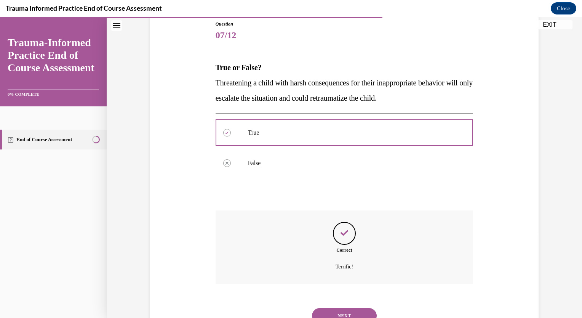
scroll to position [117, 0]
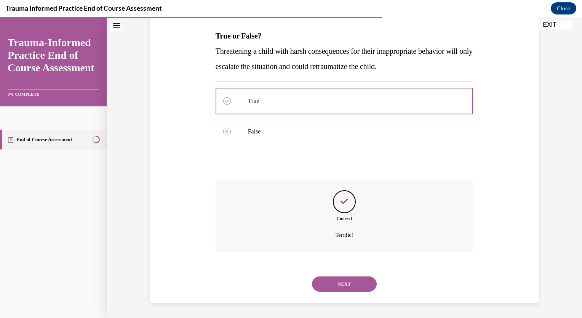
click at [338, 286] on button "NEXT" at bounding box center [344, 283] width 65 height 15
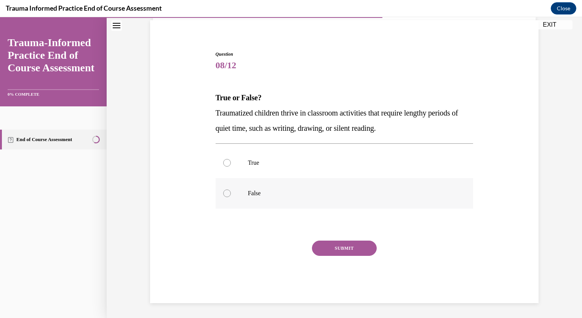
click at [223, 193] on div at bounding box center [227, 193] width 8 height 8
click at [223, 193] on input "False" at bounding box center [227, 193] width 8 height 8
radio input "true"
click at [359, 251] on button "SUBMIT" at bounding box center [344, 247] width 65 height 15
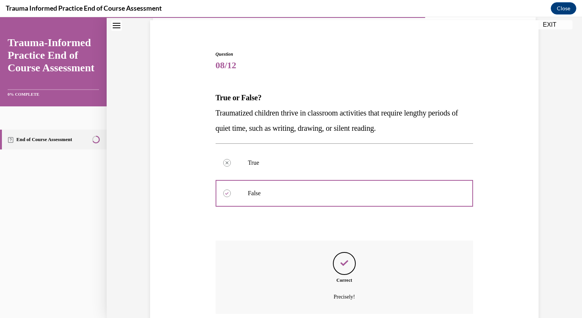
scroll to position [117, 0]
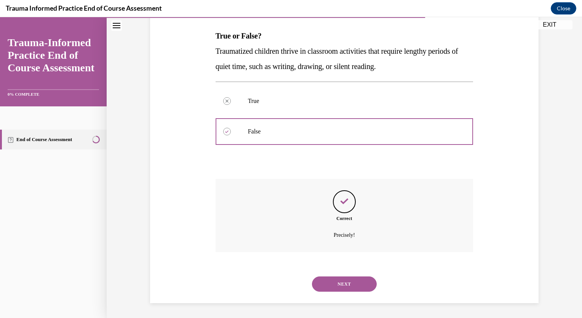
drag, startPoint x: 353, startPoint y: 287, endPoint x: 366, endPoint y: 286, distance: 12.2
click at [354, 287] on button "NEXT" at bounding box center [344, 283] width 65 height 15
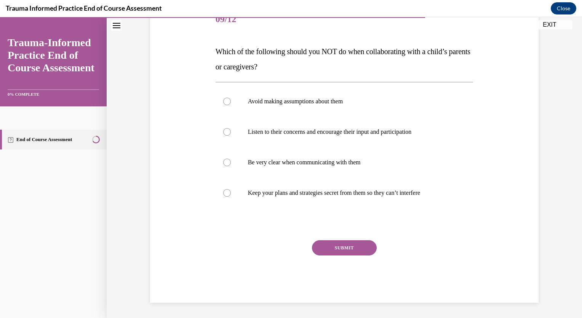
scroll to position [85, 0]
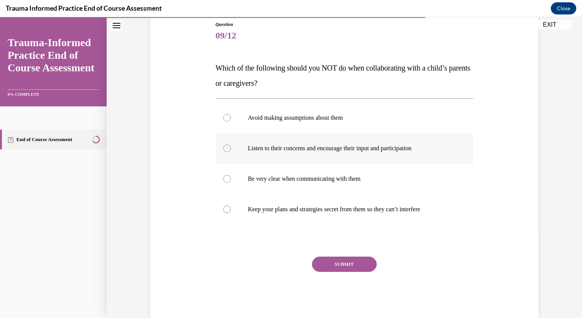
drag, startPoint x: 221, startPoint y: 117, endPoint x: 224, endPoint y: 133, distance: 16.7
click at [223, 117] on div at bounding box center [227, 118] width 8 height 8
click at [223, 117] on input "Avoid making assumptions about them" at bounding box center [227, 118] width 8 height 8
radio input "true"
drag, startPoint x: 222, startPoint y: 149, endPoint x: 231, endPoint y: 166, distance: 18.6
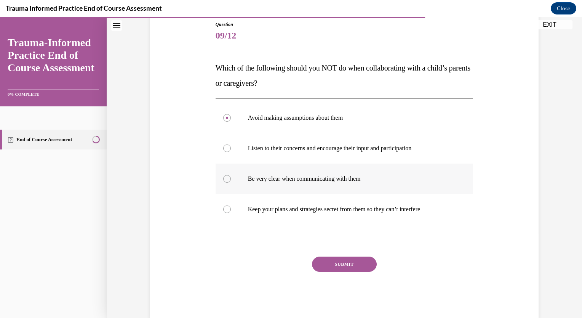
click at [223, 151] on div at bounding box center [227, 148] width 8 height 8
click at [223, 151] on input "Listen to their concerns and encourage their input and participation" at bounding box center [227, 148] width 8 height 8
radio input "true"
click at [225, 211] on div at bounding box center [227, 209] width 8 height 8
click at [225, 211] on input "Keep your plans and strategies secret from them so they can’t interfere" at bounding box center [227, 209] width 8 height 8
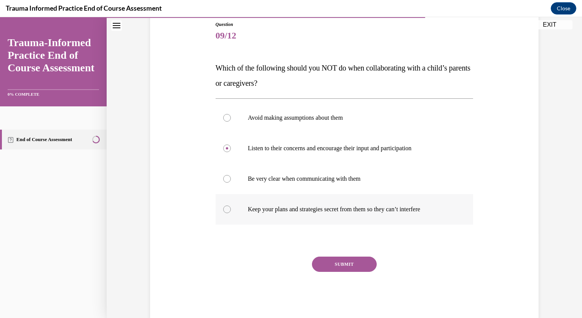
radio input "true"
click at [342, 262] on button "SUBMIT" at bounding box center [344, 263] width 65 height 15
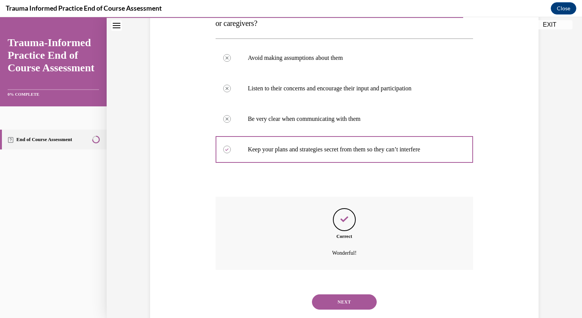
scroll to position [163, 0]
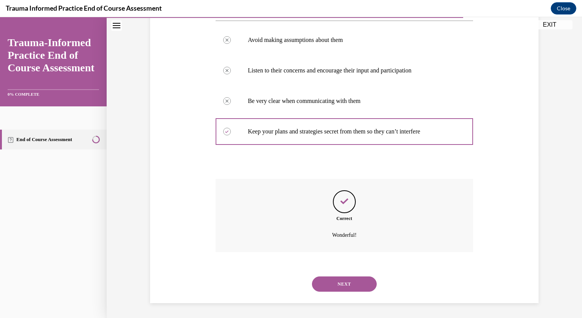
click at [370, 282] on button "NEXT" at bounding box center [344, 283] width 65 height 15
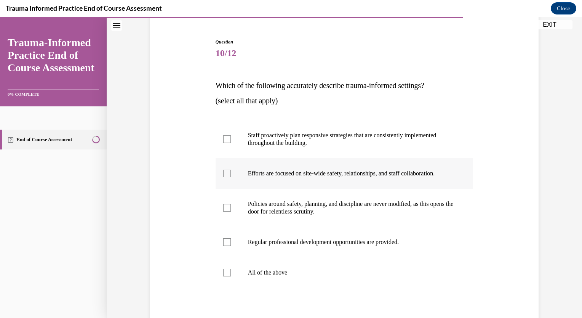
scroll to position [114, 0]
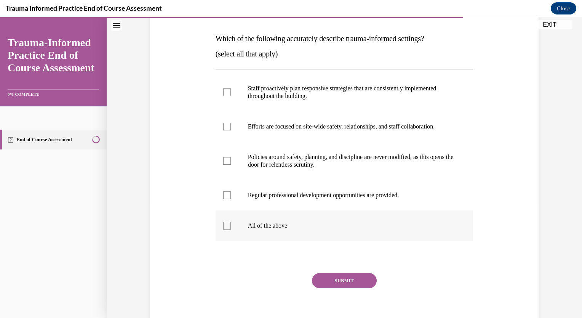
click at [225, 227] on div at bounding box center [227, 226] width 8 height 8
click at [225, 227] on input "All of the above" at bounding box center [227, 226] width 8 height 8
checkbox input "true"
click at [349, 283] on button "SUBMIT" at bounding box center [344, 280] width 65 height 15
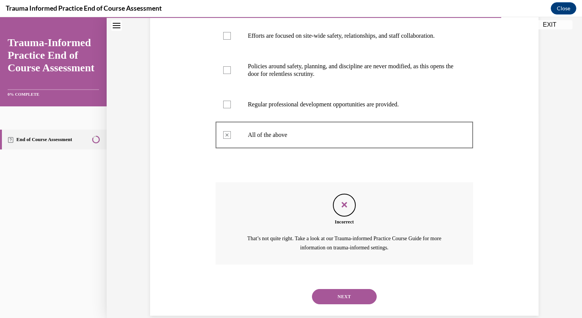
scroll to position [217, 0]
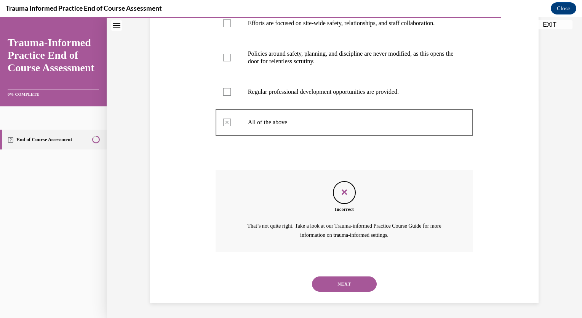
click at [360, 286] on button "NEXT" at bounding box center [344, 283] width 65 height 15
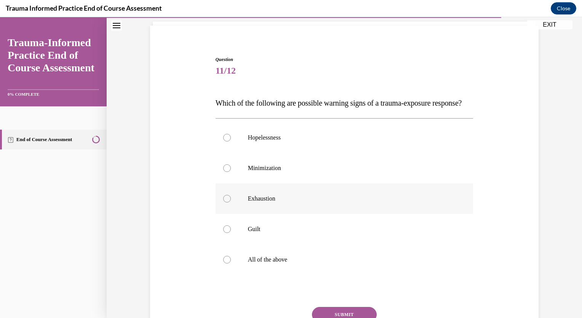
scroll to position [76, 0]
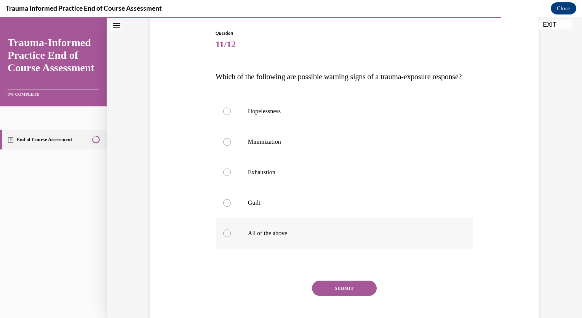
click at [224, 237] on div at bounding box center [227, 233] width 8 height 8
click at [224, 237] on input "All of the above" at bounding box center [227, 233] width 8 height 8
radio input "true"
click at [346, 296] on button "SUBMIT" at bounding box center [344, 287] width 65 height 15
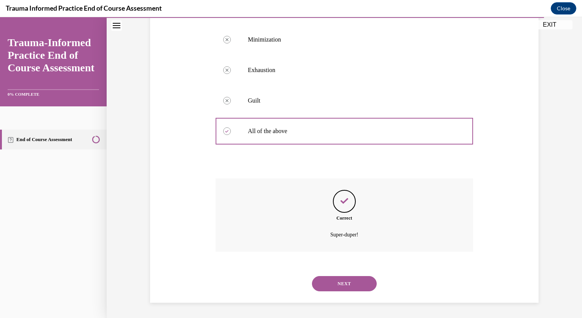
scroll to position [193, 0]
click at [344, 282] on button "NEXT" at bounding box center [344, 283] width 65 height 15
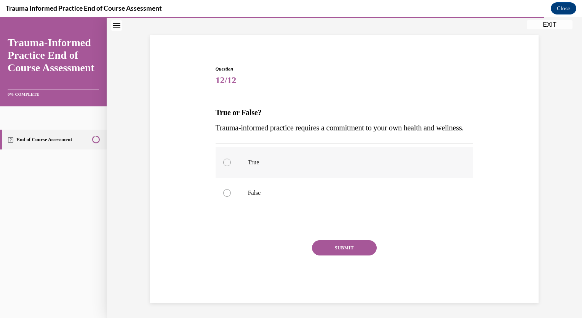
click at [223, 162] on div at bounding box center [227, 162] width 8 height 8
click at [223, 162] on input "True" at bounding box center [227, 162] width 8 height 8
radio input "true"
drag, startPoint x: 340, startPoint y: 245, endPoint x: 358, endPoint y: 242, distance: 17.7
click at [341, 245] on button "SUBMIT" at bounding box center [344, 247] width 65 height 15
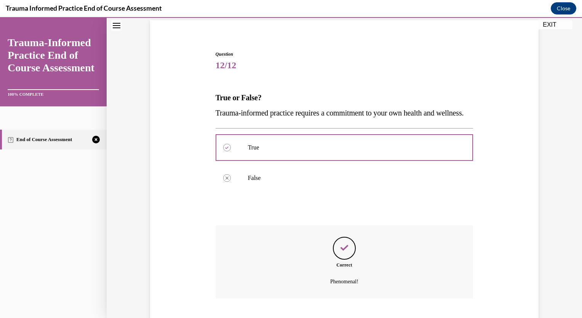
scroll to position [117, 0]
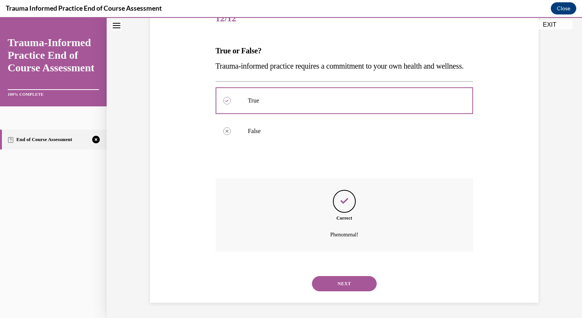
drag, startPoint x: 356, startPoint y: 283, endPoint x: 398, endPoint y: 257, distance: 49.1
click at [356, 283] on button "NEXT" at bounding box center [344, 283] width 65 height 15
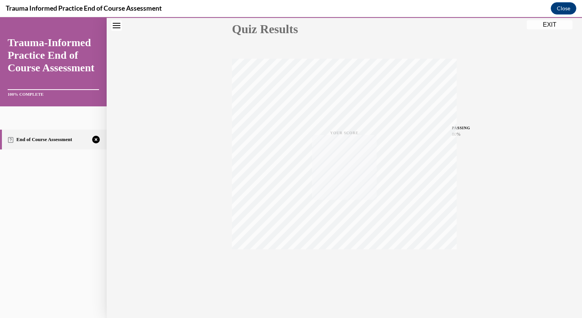
scroll to position [90, 0]
click at [340, 273] on icon "button" at bounding box center [344, 271] width 27 height 8
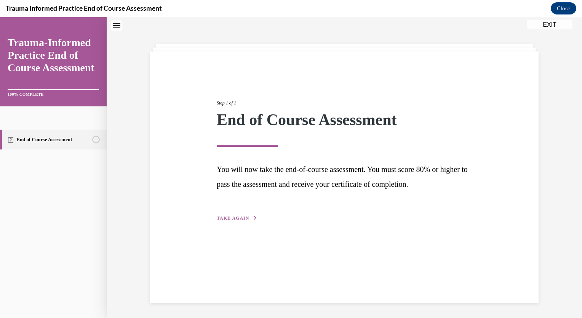
click at [244, 218] on span "TAKE AGAIN" at bounding box center [233, 217] width 32 height 5
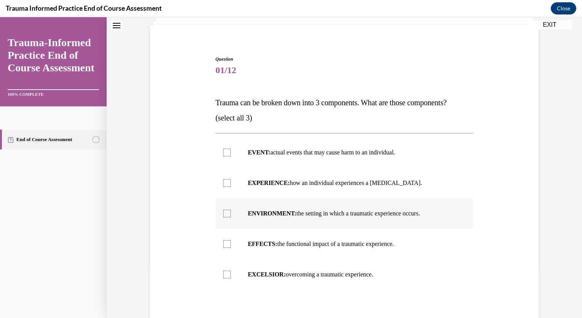
scroll to position [62, 0]
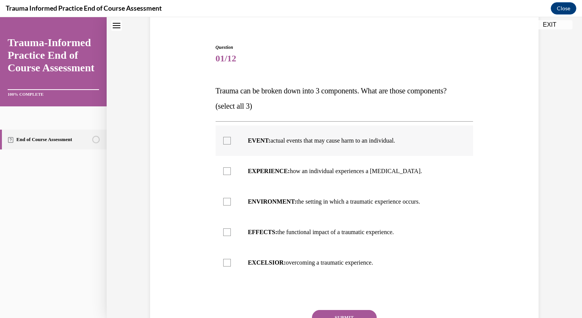
click at [224, 142] on div at bounding box center [227, 141] width 8 height 8
click at [224, 142] on input "EVENT: actual events that may cause harm to an individual." at bounding box center [227, 141] width 8 height 8
checkbox input "true"
click at [226, 173] on div at bounding box center [227, 171] width 8 height 8
click at [226, 173] on input "EXPERIENCE: how an individual experiences a stressor." at bounding box center [227, 171] width 8 height 8
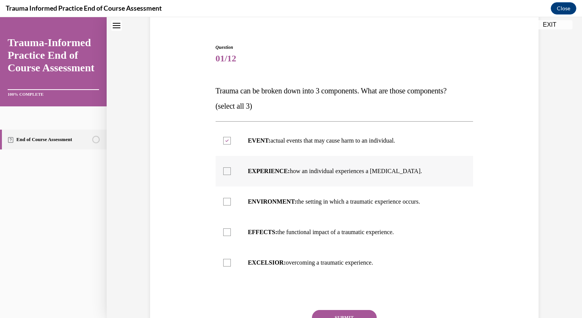
checkbox input "true"
drag, startPoint x: 222, startPoint y: 231, endPoint x: 229, endPoint y: 238, distance: 9.8
click at [223, 231] on div at bounding box center [227, 232] width 8 height 8
click at [223, 231] on input "EFFECTS: the functional impact of a traumatic experience." at bounding box center [227, 232] width 8 height 8
checkbox input "true"
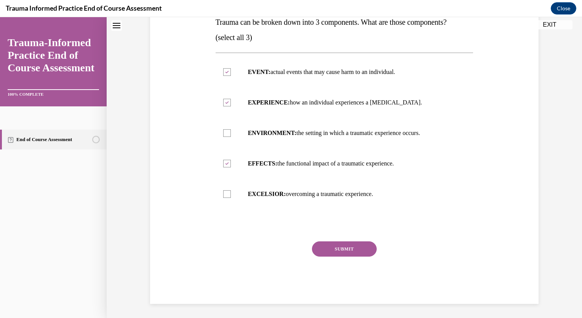
scroll to position [131, 0]
click at [346, 252] on button "SUBMIT" at bounding box center [344, 247] width 65 height 15
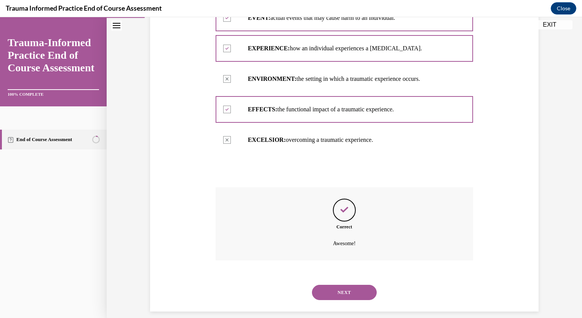
scroll to position [193, 0]
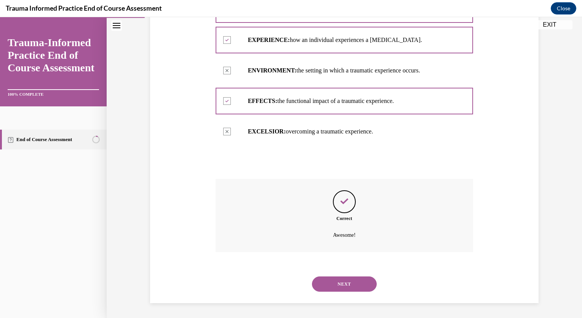
drag, startPoint x: 360, startPoint y: 288, endPoint x: 367, endPoint y: 278, distance: 12.0
click at [360, 287] on button "NEXT" at bounding box center [344, 283] width 65 height 15
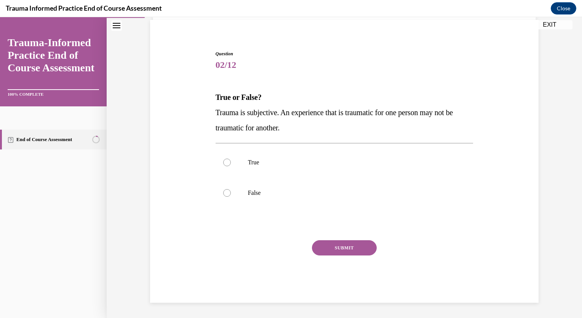
scroll to position [55, 0]
click at [223, 163] on div at bounding box center [227, 163] width 8 height 8
click at [223, 163] on input "True" at bounding box center [227, 163] width 8 height 8
radio input "true"
click at [354, 249] on button "SUBMIT" at bounding box center [344, 247] width 65 height 15
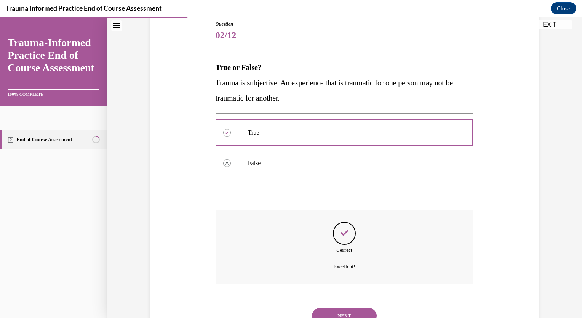
scroll to position [117, 0]
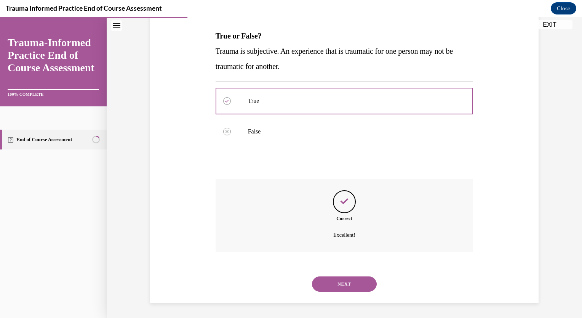
click at [337, 283] on button "NEXT" at bounding box center [344, 283] width 65 height 15
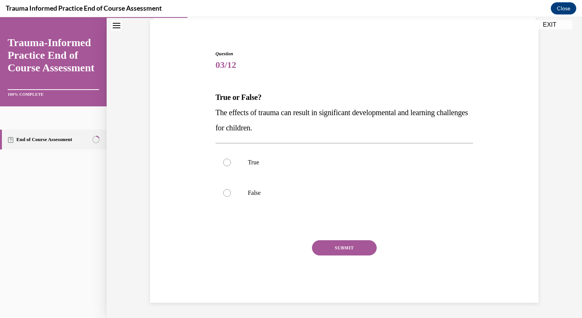
scroll to position [55, 0]
click at [223, 164] on div at bounding box center [227, 163] width 8 height 8
click at [223, 164] on input "True" at bounding box center [227, 163] width 8 height 8
radio input "true"
click at [338, 246] on button "SUBMIT" at bounding box center [344, 247] width 65 height 15
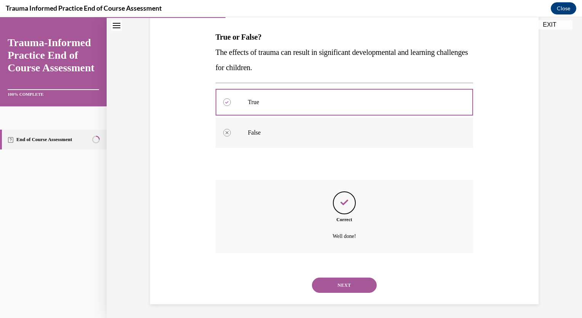
scroll to position [117, 0]
click at [333, 283] on button "NEXT" at bounding box center [344, 283] width 65 height 15
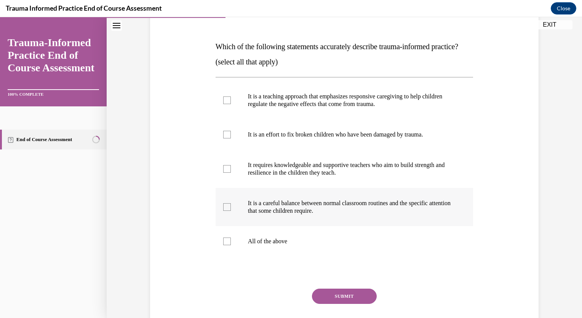
scroll to position [107, 0]
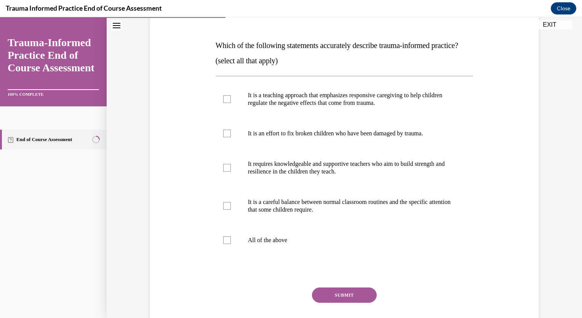
drag, startPoint x: 215, startPoint y: 43, endPoint x: 244, endPoint y: 60, distance: 33.4
click at [244, 53] on p "Which of the following statements accurately describe trauma-informed practice?" at bounding box center [345, 45] width 258 height 15
drag, startPoint x: 244, startPoint y: 60, endPoint x: 227, endPoint y: 46, distance: 21.9
copy span "Which of the following statements accurately describe trauma-informed practice?"
drag, startPoint x: 225, startPoint y: 221, endPoint x: 233, endPoint y: 208, distance: 14.2
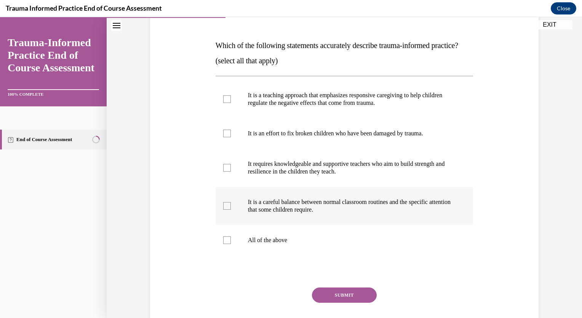
click at [225, 209] on div at bounding box center [227, 206] width 8 height 8
click at [225, 209] on input "It is a careful balance between normal classroom routines and the specific atte…" at bounding box center [227, 206] width 8 height 8
checkbox input "true"
click at [225, 103] on div at bounding box center [227, 99] width 8 height 8
click at [225, 103] on input "It is a teaching approach that emphasizes responsive caregiving to help childre…" at bounding box center [227, 99] width 8 height 8
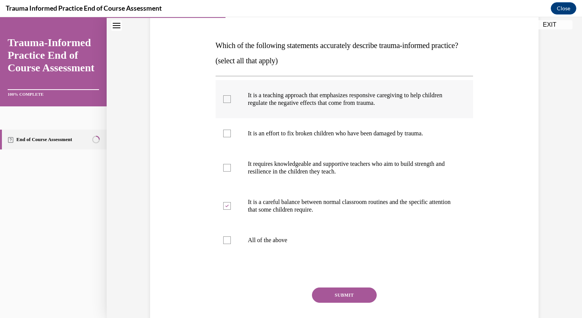
checkbox input "true"
click at [343, 302] on button "SUBMIT" at bounding box center [344, 294] width 65 height 15
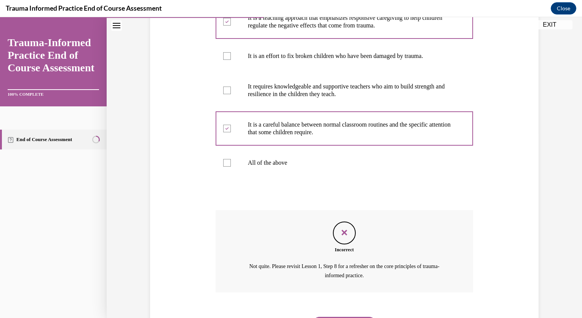
scroll to position [240, 0]
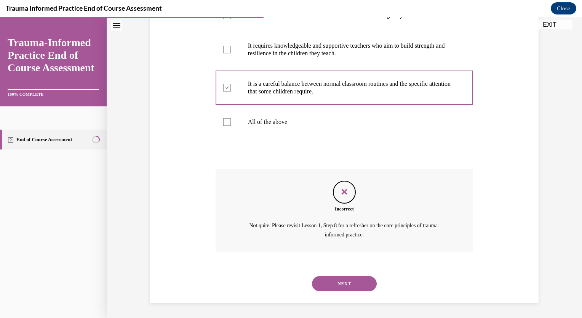
click at [353, 284] on button "NEXT" at bounding box center [344, 283] width 65 height 15
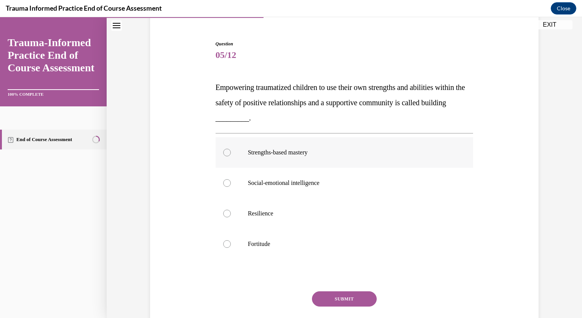
scroll to position [76, 0]
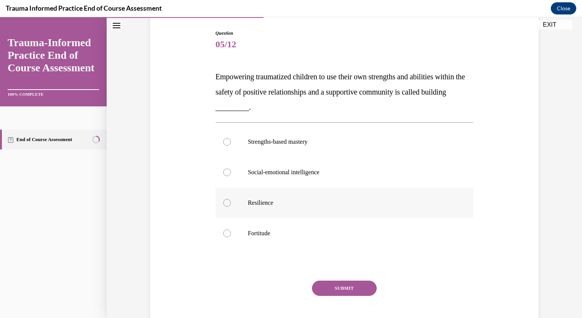
click at [221, 205] on label "Resilience" at bounding box center [345, 202] width 258 height 30
click at [223, 205] on input "Resilience" at bounding box center [227, 203] width 8 height 8
radio input "true"
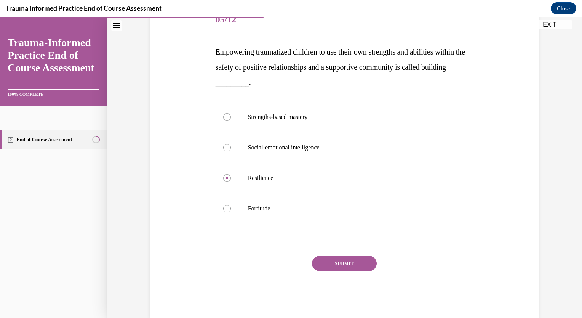
scroll to position [116, 0]
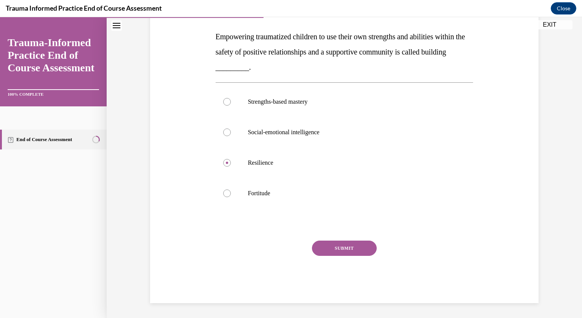
drag, startPoint x: 338, startPoint y: 249, endPoint x: 371, endPoint y: 240, distance: 34.0
click at [338, 249] on button "SUBMIT" at bounding box center [344, 247] width 65 height 15
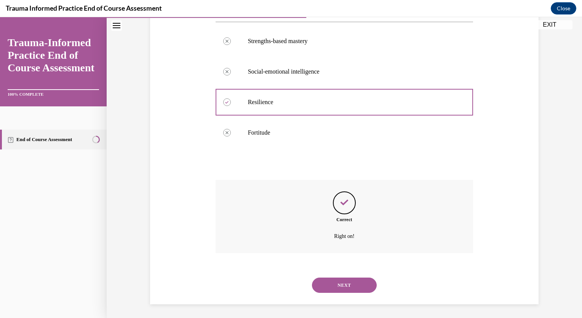
scroll to position [178, 0]
drag, startPoint x: 337, startPoint y: 283, endPoint x: 356, endPoint y: 278, distance: 19.9
click at [338, 284] on button "NEXT" at bounding box center [344, 283] width 65 height 15
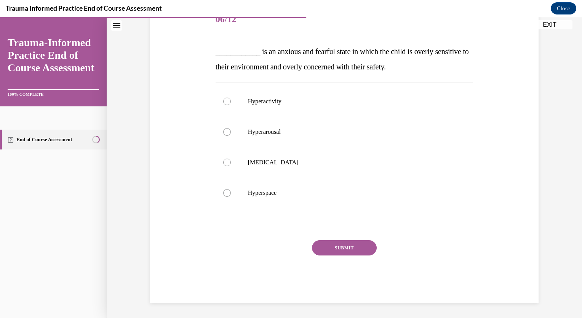
scroll to position [85, 0]
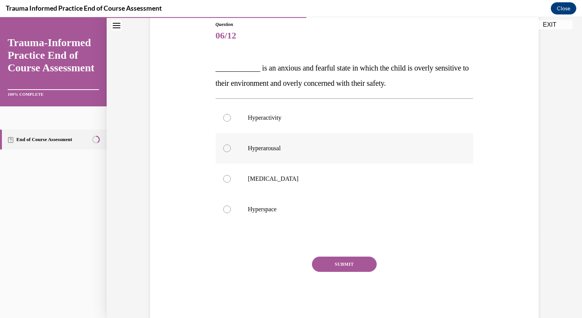
click at [225, 149] on div at bounding box center [227, 148] width 8 height 8
click at [225, 149] on input "Hyperarousal" at bounding box center [227, 148] width 8 height 8
radio input "true"
click at [341, 261] on button "SUBMIT" at bounding box center [344, 263] width 65 height 15
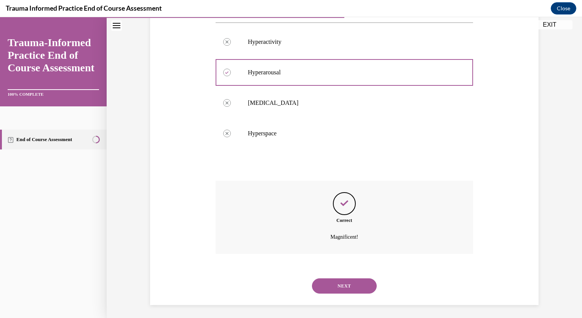
scroll to position [163, 0]
click at [345, 285] on button "NEXT" at bounding box center [344, 283] width 65 height 15
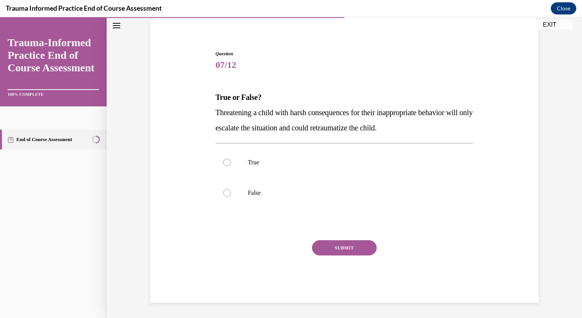
scroll to position [55, 0]
click at [226, 164] on div at bounding box center [227, 163] width 8 height 8
click at [226, 164] on input "True" at bounding box center [227, 163] width 8 height 8
radio input "true"
drag, startPoint x: 343, startPoint y: 246, endPoint x: 384, endPoint y: 236, distance: 42.4
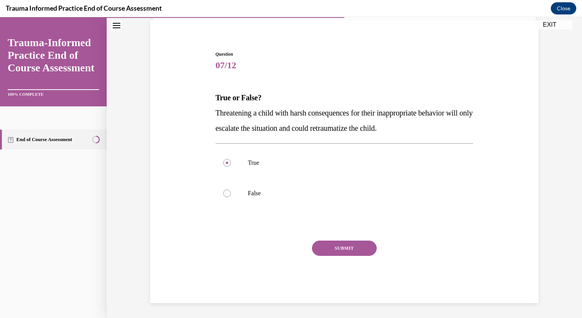
click at [343, 246] on button "SUBMIT" at bounding box center [344, 247] width 65 height 15
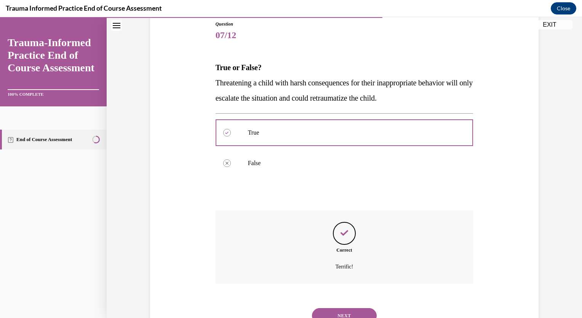
scroll to position [117, 0]
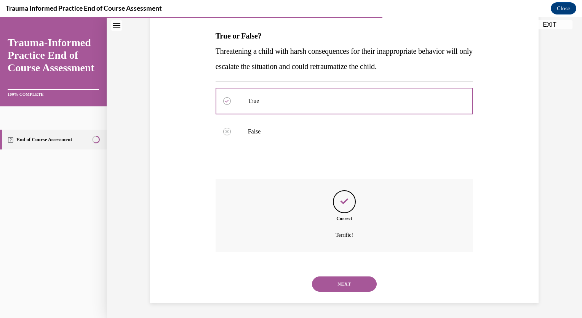
click at [338, 288] on button "NEXT" at bounding box center [344, 283] width 65 height 15
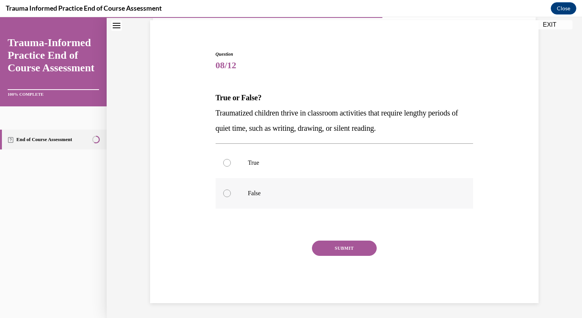
click at [225, 194] on div at bounding box center [227, 193] width 8 height 8
click at [225, 194] on input "False" at bounding box center [227, 193] width 8 height 8
radio input "true"
click at [353, 247] on button "SUBMIT" at bounding box center [344, 247] width 65 height 15
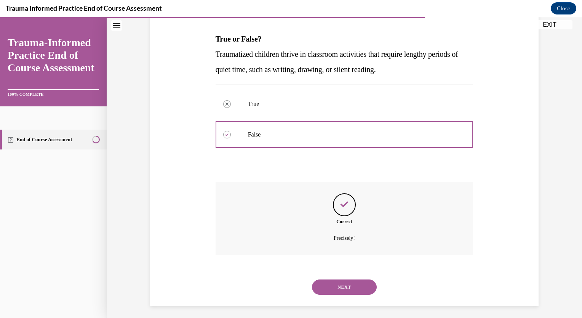
scroll to position [117, 0]
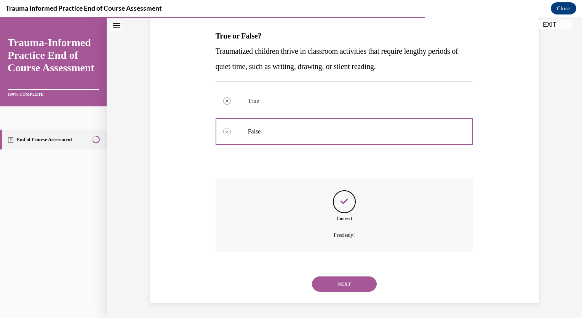
click at [340, 287] on button "NEXT" at bounding box center [344, 283] width 65 height 15
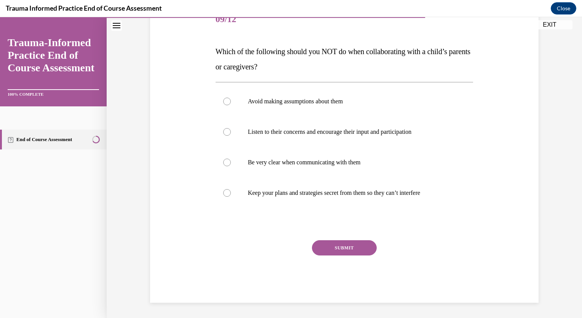
scroll to position [85, 0]
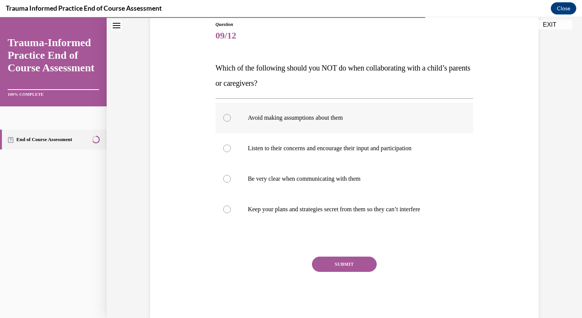
click at [224, 120] on div at bounding box center [227, 118] width 8 height 8
click at [224, 120] on input "Avoid making assumptions about them" at bounding box center [227, 118] width 8 height 8
radio input "true"
drag, startPoint x: 222, startPoint y: 149, endPoint x: 233, endPoint y: 174, distance: 27.5
click at [223, 150] on div at bounding box center [227, 148] width 8 height 8
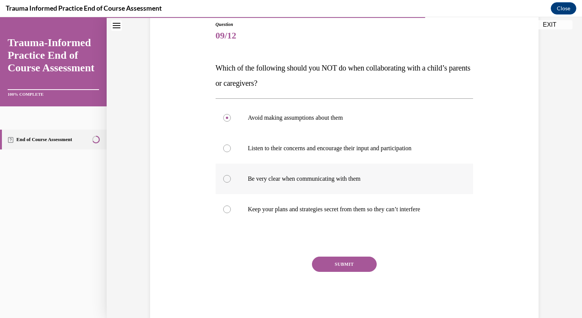
click at [223, 150] on input "Listen to their concerns and encourage their input and participation" at bounding box center [227, 148] width 8 height 8
radio input "true"
drag, startPoint x: 228, startPoint y: 117, endPoint x: 233, endPoint y: 119, distance: 6.3
click at [229, 117] on label "Avoid making assumptions about them" at bounding box center [345, 117] width 258 height 30
click at [229, 117] on input "Avoid making assumptions about them" at bounding box center [227, 118] width 8 height 8
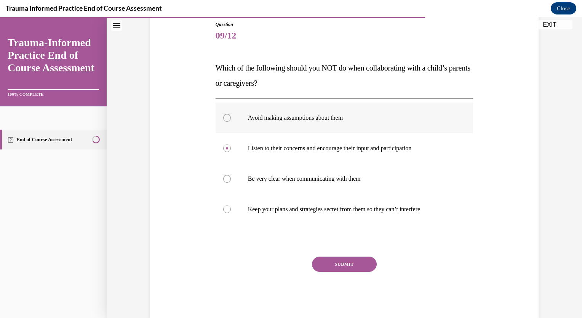
radio input "true"
click at [351, 265] on button "SUBMIT" at bounding box center [344, 263] width 65 height 15
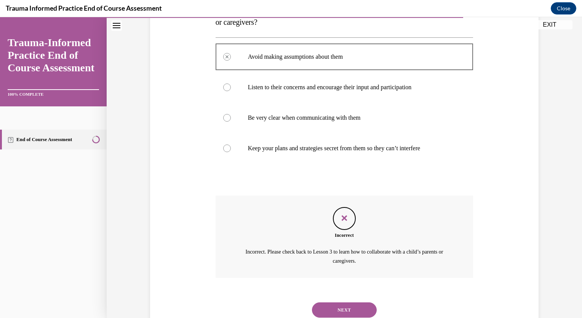
scroll to position [172, 0]
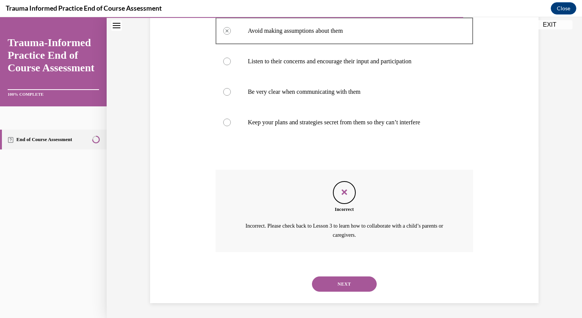
drag, startPoint x: 329, startPoint y: 283, endPoint x: 384, endPoint y: 280, distance: 54.9
click at [329, 283] on button "NEXT" at bounding box center [344, 283] width 65 height 15
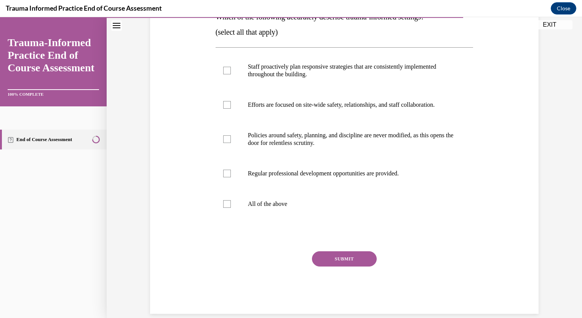
scroll to position [147, 0]
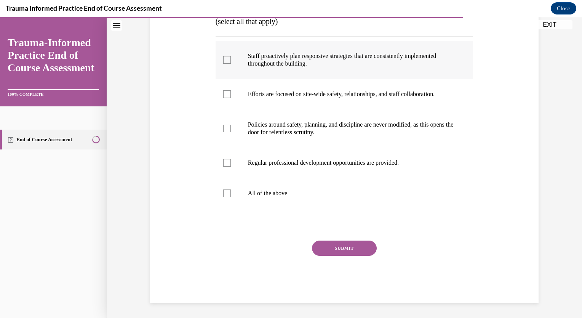
click at [225, 60] on div at bounding box center [227, 60] width 8 height 8
click at [225, 60] on input "Staff proactively plan responsive strategies that are consistently implemented …" at bounding box center [227, 60] width 8 height 8
checkbox input "true"
drag, startPoint x: 224, startPoint y: 96, endPoint x: 228, endPoint y: 102, distance: 6.7
click at [225, 96] on div at bounding box center [227, 94] width 8 height 8
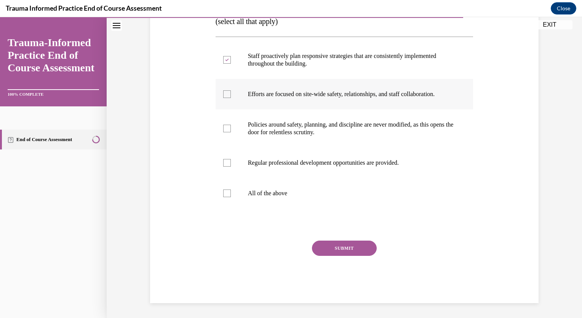
click at [225, 96] on input "Efforts are focused on site-wide safety, relationships, and staff collaboration." at bounding box center [227, 94] width 8 height 8
checkbox input "true"
drag, startPoint x: 224, startPoint y: 164, endPoint x: 235, endPoint y: 164, distance: 11.0
click at [225, 164] on div at bounding box center [227, 163] width 8 height 8
click at [225, 164] on input "Regular professional development opportunities are provided." at bounding box center [227, 163] width 8 height 8
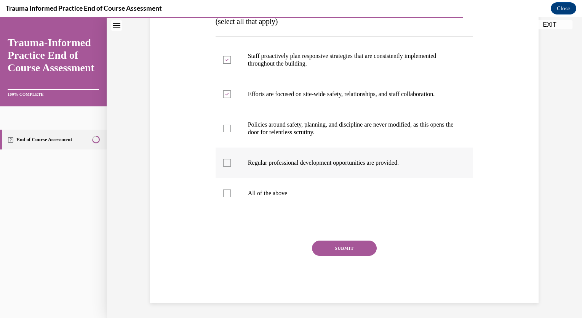
checkbox input "true"
click at [342, 243] on button "SUBMIT" at bounding box center [344, 247] width 65 height 15
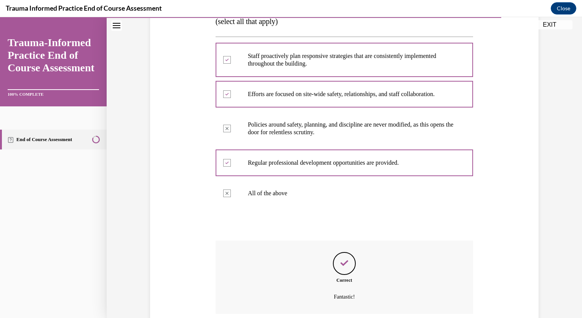
scroll to position [208, 0]
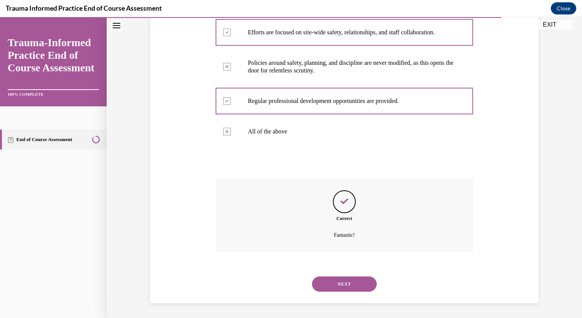
click at [350, 284] on button "NEXT" at bounding box center [344, 283] width 65 height 15
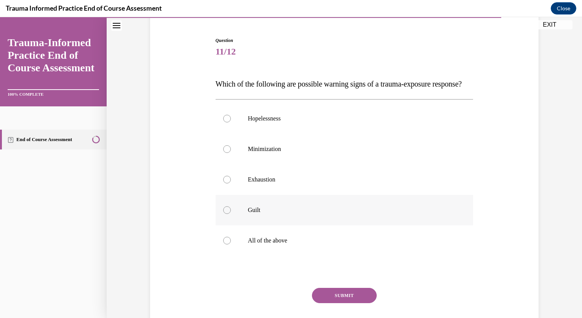
scroll to position [76, 0]
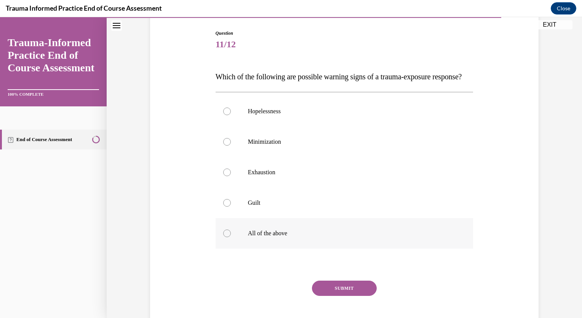
click at [223, 237] on div at bounding box center [227, 233] width 8 height 8
click at [223, 237] on input "All of the above" at bounding box center [227, 233] width 8 height 8
radio input "true"
click at [346, 296] on button "SUBMIT" at bounding box center [344, 287] width 65 height 15
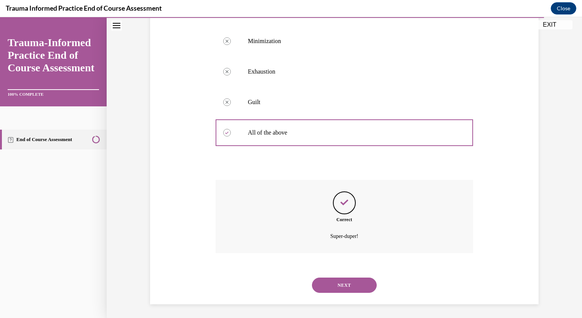
scroll to position [193, 0]
click at [357, 283] on button "NEXT" at bounding box center [344, 283] width 65 height 15
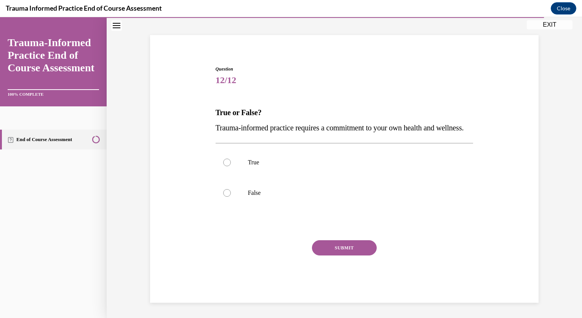
scroll to position [55, 0]
drag, startPoint x: 227, startPoint y: 165, endPoint x: 245, endPoint y: 172, distance: 19.8
click at [227, 166] on label "True" at bounding box center [345, 162] width 258 height 30
click at [227, 166] on input "True" at bounding box center [227, 162] width 8 height 8
radio input "true"
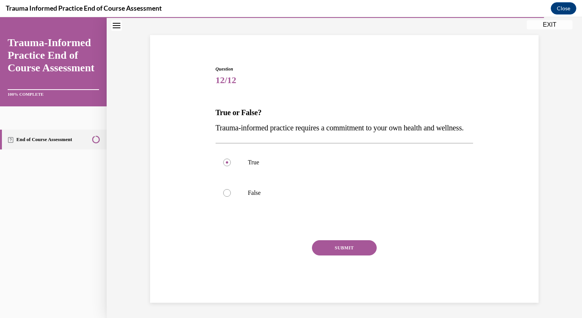
click at [332, 253] on button "SUBMIT" at bounding box center [344, 247] width 65 height 15
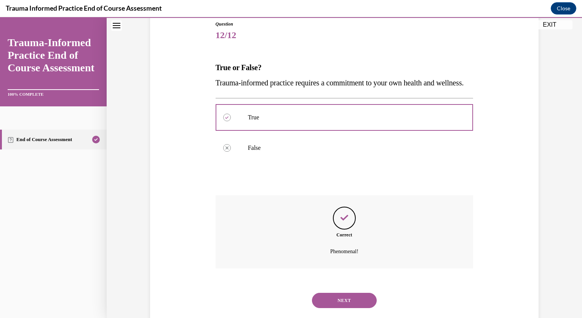
scroll to position [117, 0]
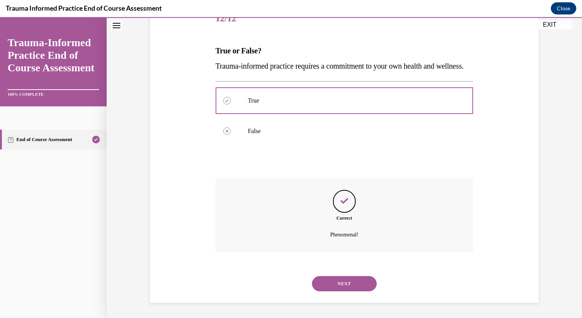
drag, startPoint x: 350, startPoint y: 286, endPoint x: 392, endPoint y: 271, distance: 44.0
click at [350, 286] on button "NEXT" at bounding box center [344, 283] width 65 height 15
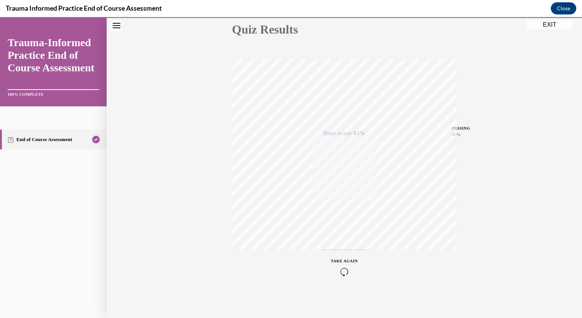
click at [548, 25] on button "EXIT" at bounding box center [550, 24] width 46 height 9
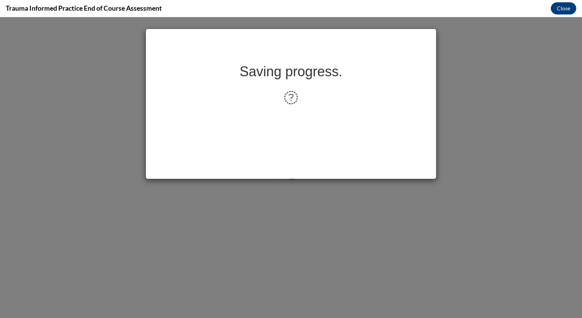
scroll to position [0, 0]
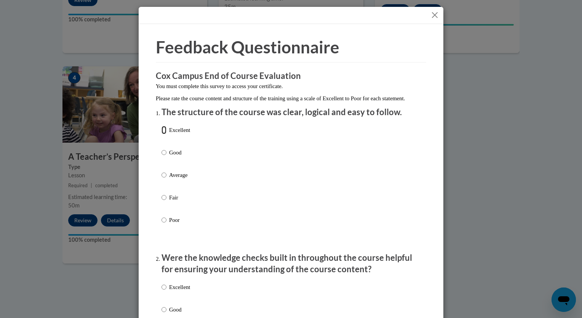
click at [161, 134] on input "Excellent" at bounding box center [163, 130] width 5 height 8
radio input "true"
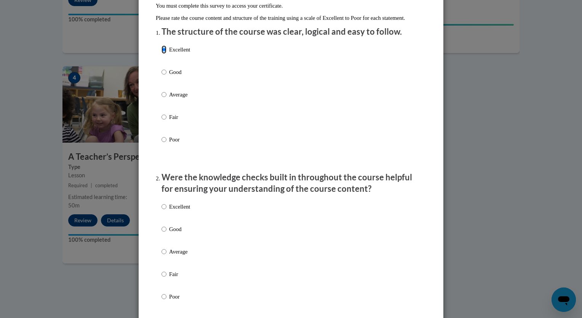
scroll to position [114, 0]
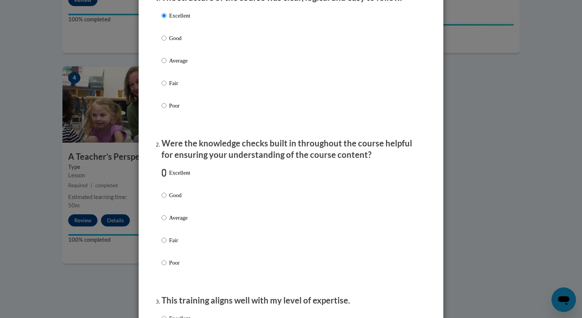
click at [161, 177] on input "Excellent" at bounding box center [163, 172] width 5 height 8
radio input "true"
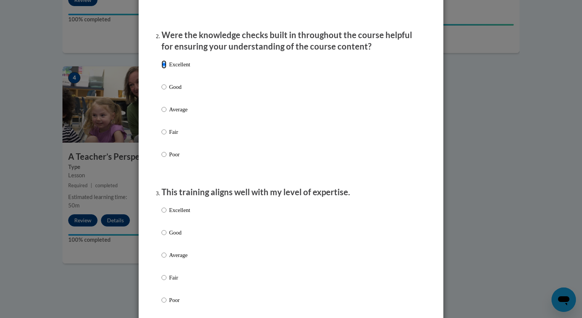
scroll to position [229, 0]
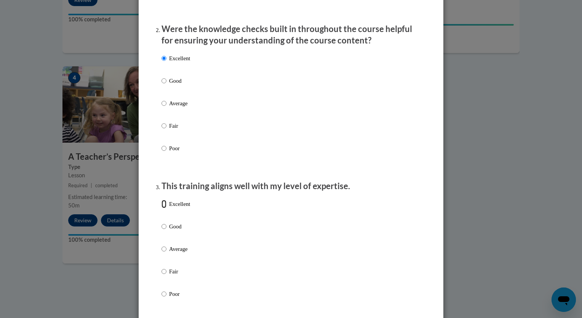
click at [162, 208] on input "Excellent" at bounding box center [163, 204] width 5 height 8
radio input "true"
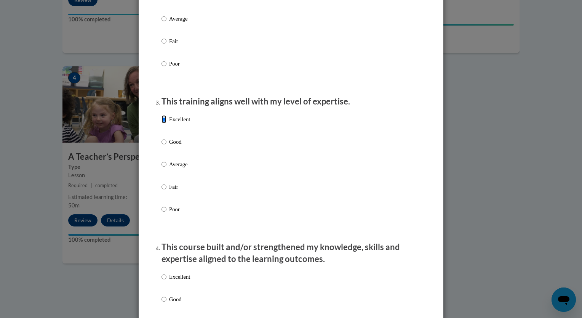
scroll to position [343, 0]
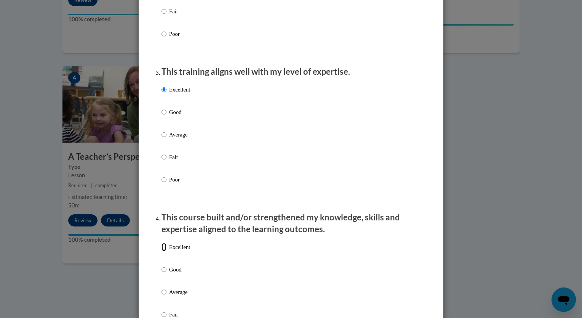
click at [162, 251] on input "Excellent" at bounding box center [163, 247] width 5 height 8
radio input "true"
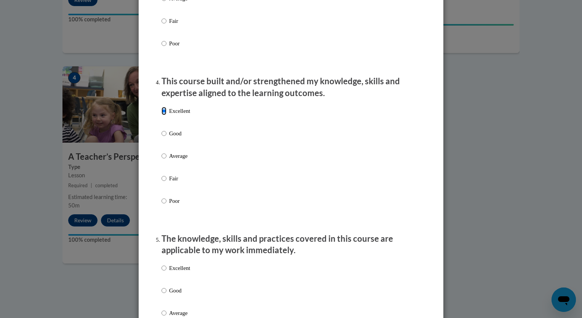
scroll to position [495, 0]
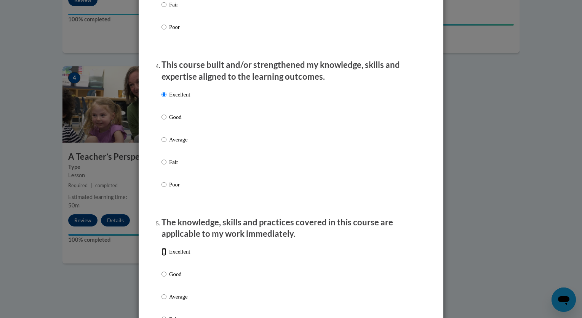
click at [161, 256] on input "Excellent" at bounding box center [163, 251] width 5 height 8
radio input "true"
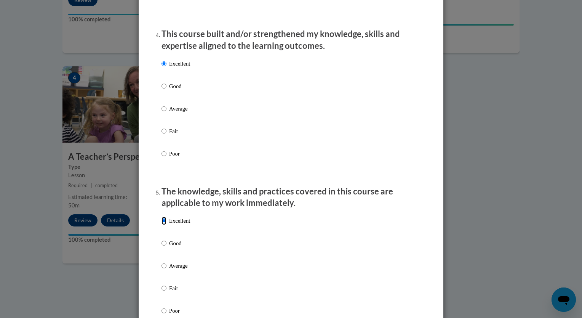
scroll to position [647, 0]
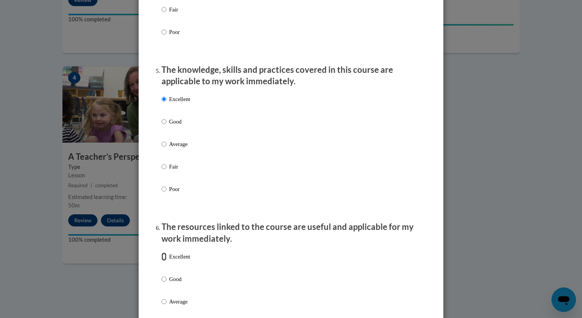
click at [161, 261] on input "Excellent" at bounding box center [163, 256] width 5 height 8
radio input "true"
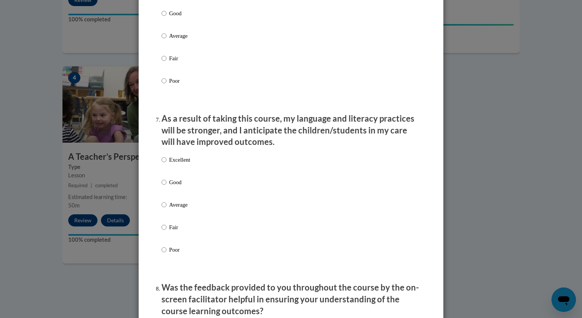
scroll to position [914, 0]
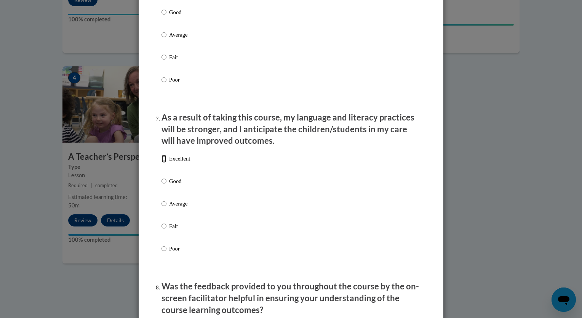
click at [162, 163] on input "Excellent" at bounding box center [163, 158] width 5 height 8
radio input "true"
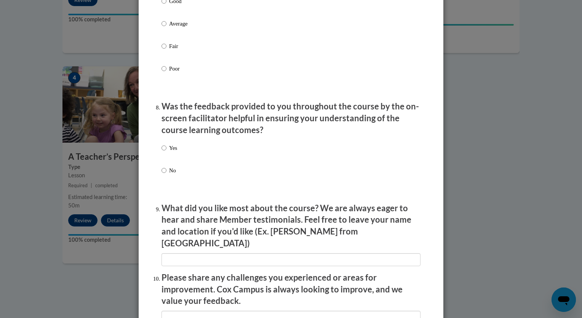
scroll to position [1104, 0]
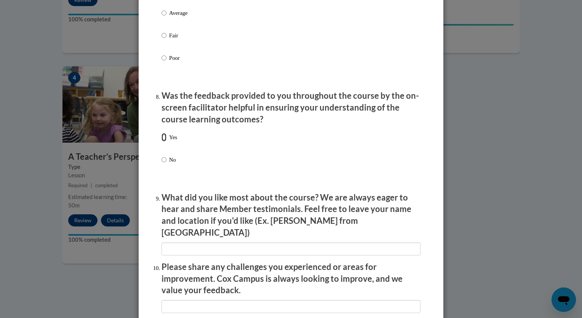
click at [161, 141] on input "Yes" at bounding box center [163, 137] width 5 height 8
radio input "true"
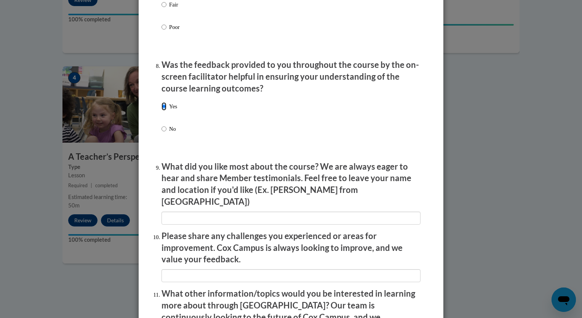
scroll to position [1268, 0]
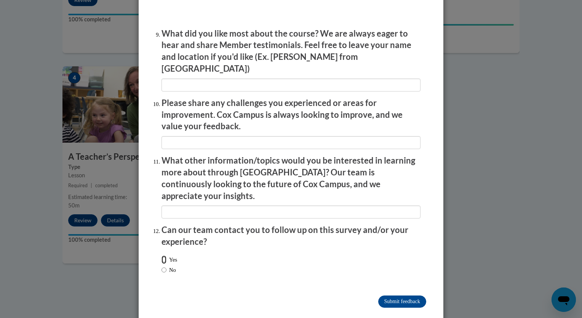
drag, startPoint x: 161, startPoint y: 242, endPoint x: 195, endPoint y: 248, distance: 33.6
click at [162, 255] on input "Yes" at bounding box center [163, 259] width 5 height 8
radio input "true"
click at [395, 295] on input "Submit feedback" at bounding box center [402, 301] width 48 height 12
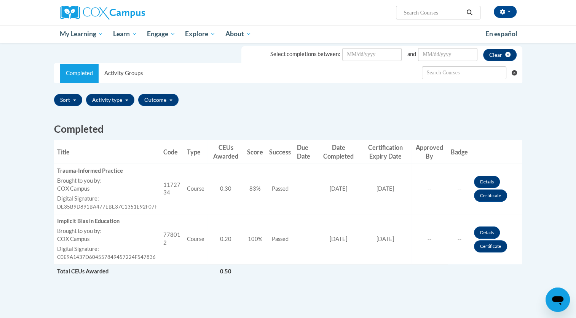
scroll to position [114, 0]
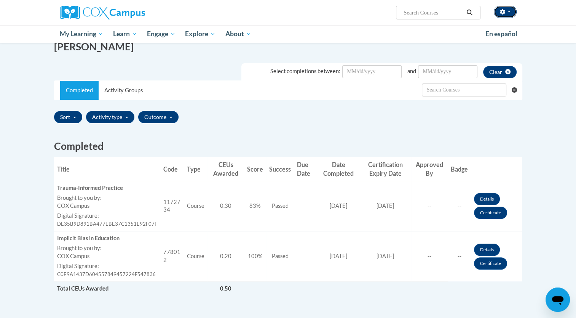
click at [504, 10] on icon "button" at bounding box center [502, 11] width 5 height 5
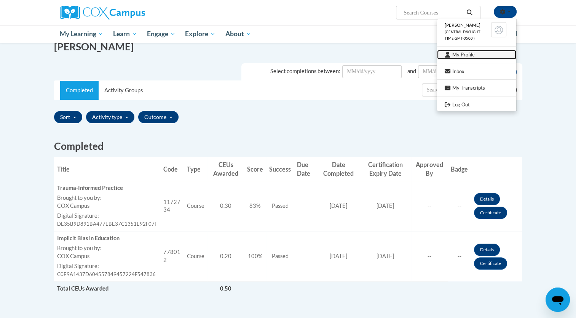
click at [465, 54] on link "My Profile" at bounding box center [476, 55] width 79 height 10
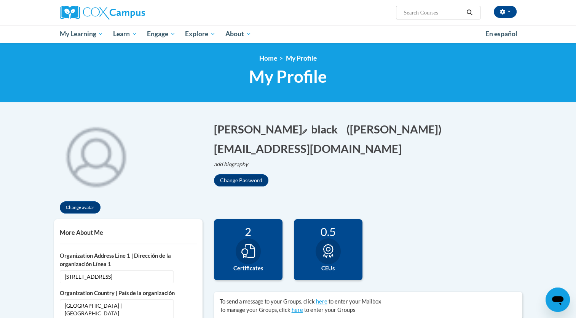
click at [302, 129] on icon "Edit first name" at bounding box center [304, 131] width 5 height 5
drag, startPoint x: 250, startPoint y: 127, endPoint x: 195, endPoint y: 128, distance: 54.5
click at [192, 128] on div "Change avatar martha Edit Screen Name martha Save black Edit Screen Name black …" at bounding box center [288, 165] width 480 height 105
type input "Martha"
click at [316, 126] on button "Save" at bounding box center [304, 127] width 23 height 12
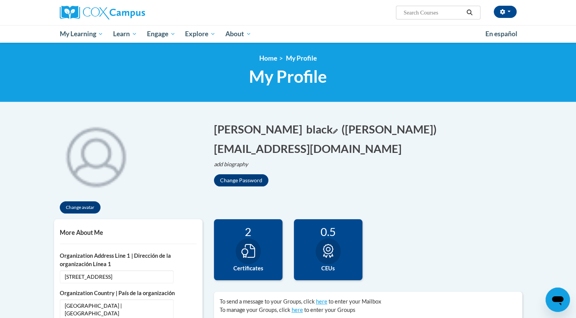
click at [333, 129] on icon "Edit last name" at bounding box center [335, 131] width 5 height 5
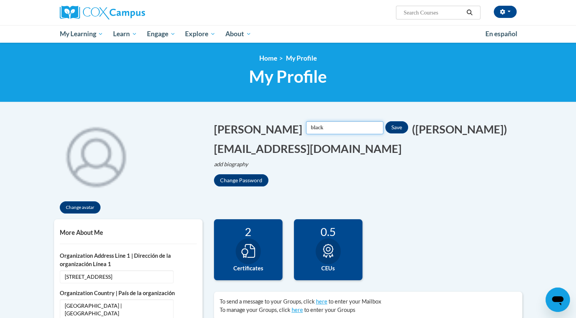
click at [306, 124] on input "black" at bounding box center [344, 127] width 77 height 13
drag, startPoint x: 284, startPoint y: 129, endPoint x: 248, endPoint y: 125, distance: 36.8
click at [248, 125] on span "Martha Screen Name Martha Save black Edit Screen Name black Save" at bounding box center [311, 129] width 194 height 16
type input "Black"
click at [385, 128] on button "Save" at bounding box center [396, 127] width 23 height 12
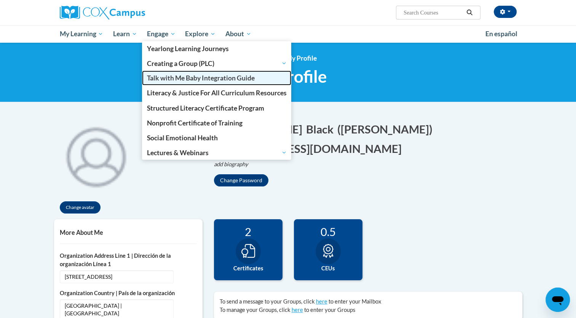
click at [160, 81] on span "Talk with Me Baby Integration Guide" at bounding box center [201, 78] width 108 height 8
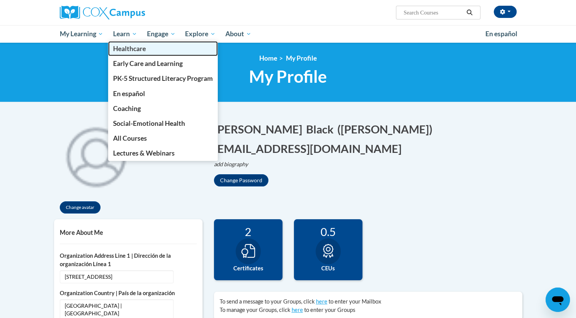
click at [134, 50] on span "Healthcare" at bounding box center [129, 49] width 33 height 8
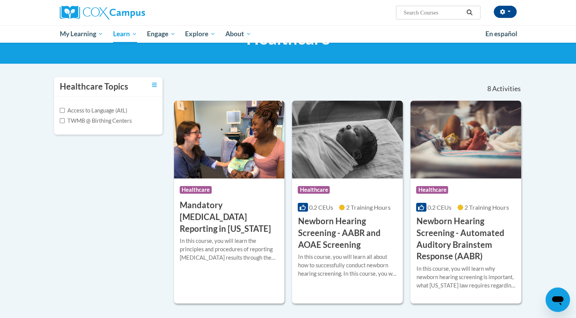
scroll to position [35, 0]
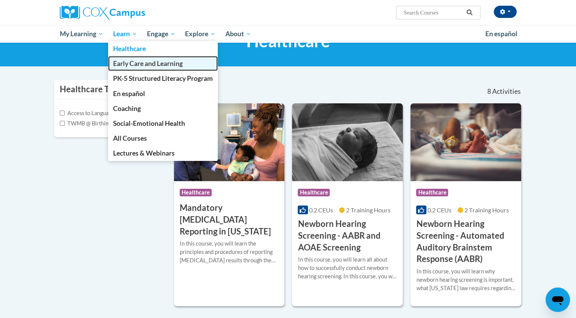
click at [133, 68] on link "Early Care and Learning" at bounding box center [163, 63] width 110 height 15
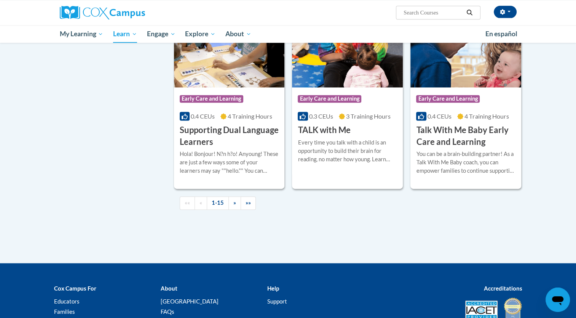
scroll to position [1048, 0]
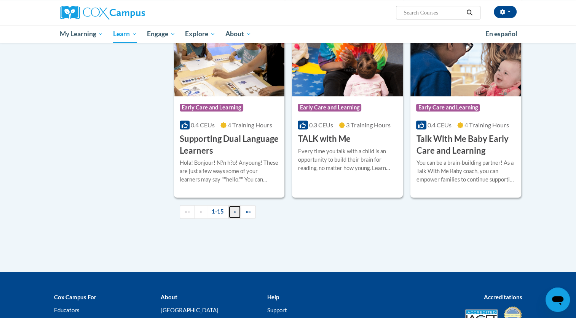
click at [235, 218] on link "»" at bounding box center [235, 211] width 13 height 13
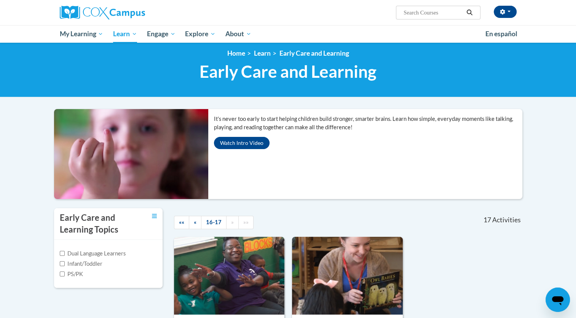
scroll to position [0, 0]
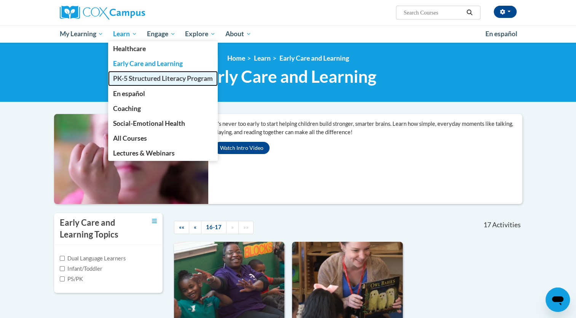
click at [131, 81] on span "PK-5 Structured Literacy Program" at bounding box center [163, 78] width 100 height 8
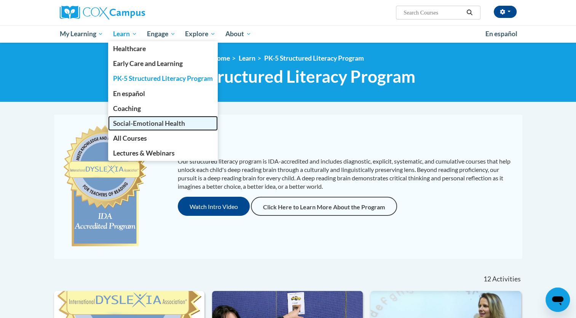
click at [131, 123] on span "Social-Emotional Health" at bounding box center [149, 123] width 72 height 8
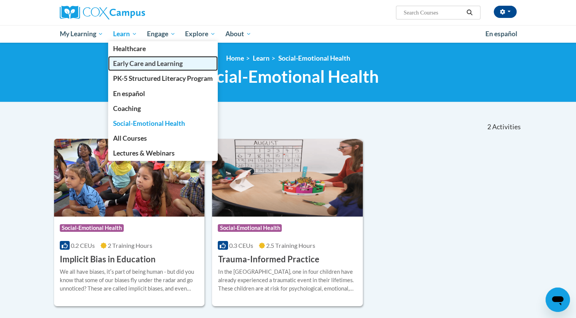
click at [130, 63] on span "Early Care and Learning" at bounding box center [148, 63] width 70 height 8
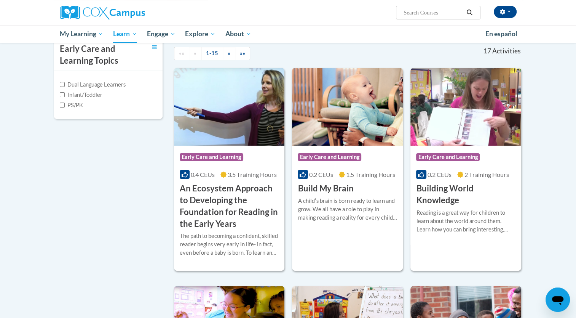
scroll to position [190, 0]
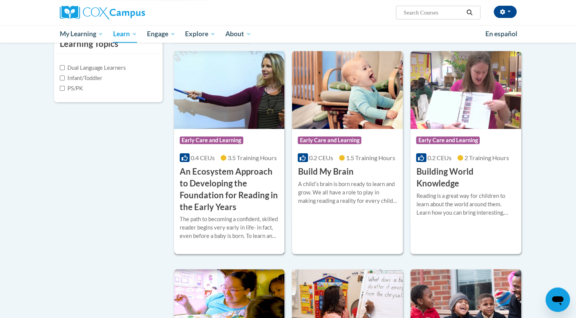
click at [219, 184] on h3 "An Ecosystem Approach to Developing the Foundation for Reading in the Early Yea…" at bounding box center [229, 189] width 99 height 47
click at [219, 183] on h3 "An Ecosystem Approach to Developing the Foundation for Reading in the Early Yea…" at bounding box center [229, 189] width 99 height 47
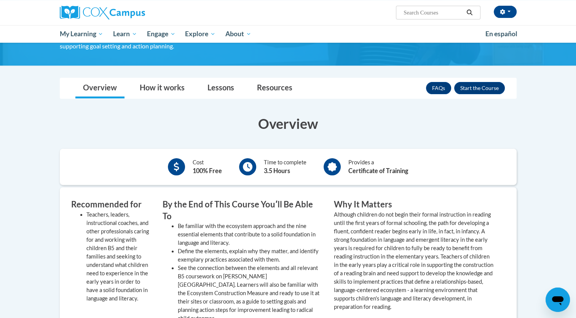
scroll to position [190, 0]
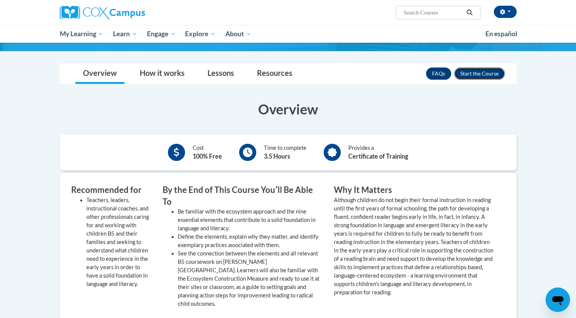
click at [480, 74] on button "Enroll" at bounding box center [479, 73] width 51 height 12
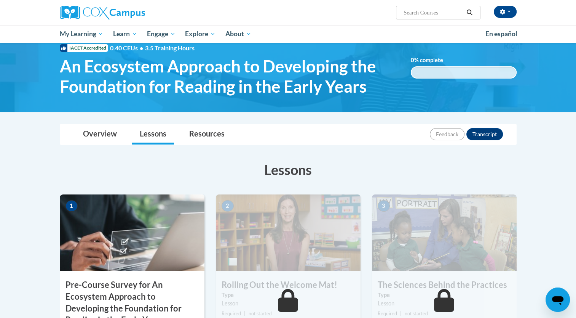
scroll to position [19, 0]
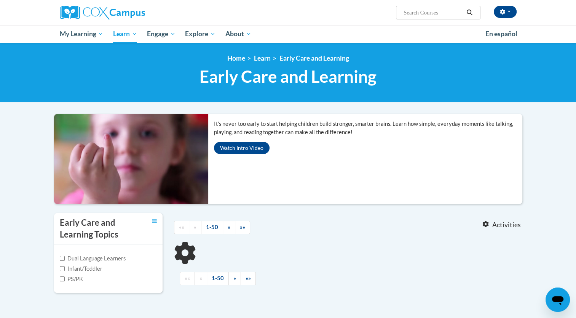
scroll to position [155, 0]
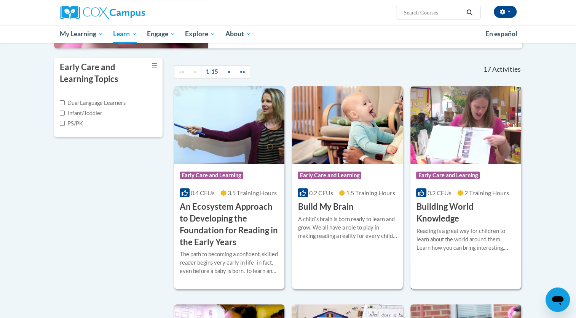
click at [434, 214] on h3 "Building World Knowledge" at bounding box center [465, 213] width 99 height 24
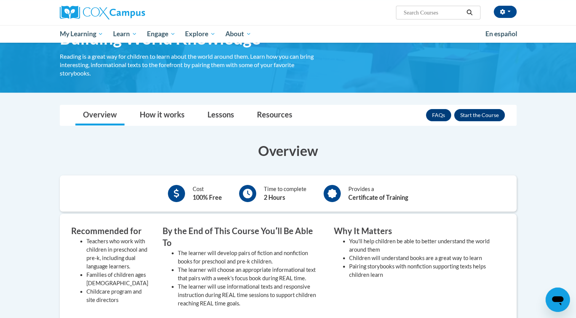
scroll to position [38, 0]
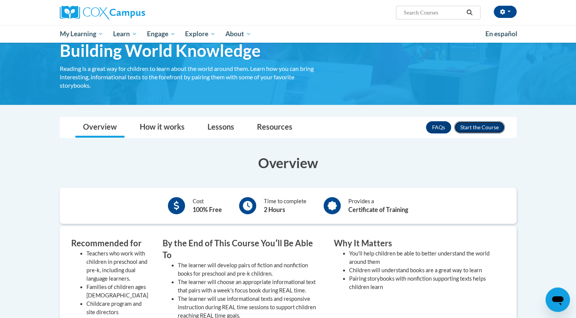
click at [480, 126] on button "Enroll" at bounding box center [479, 127] width 51 height 12
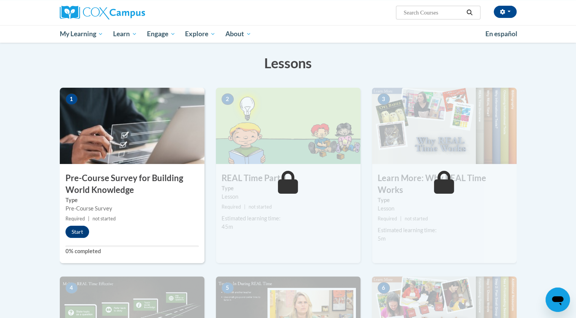
scroll to position [76, 0]
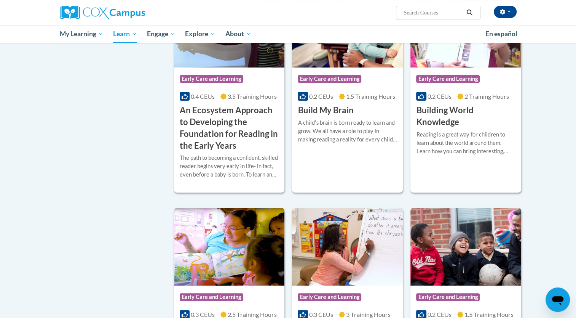
scroll to position [224, 0]
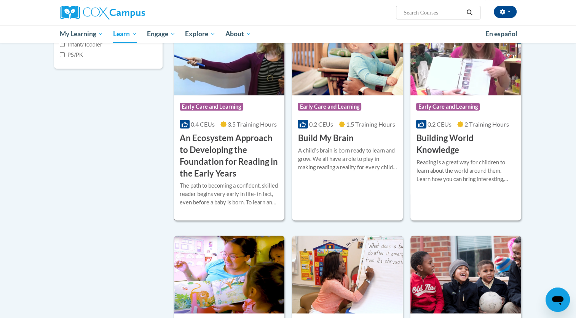
click at [230, 155] on h3 "An Ecosystem Approach to Developing the Foundation for Reading in the Early Yea…" at bounding box center [229, 155] width 99 height 47
click at [229, 155] on h3 "An Ecosystem Approach to Developing the Foundation for Reading in the Early Yea…" at bounding box center [229, 155] width 99 height 47
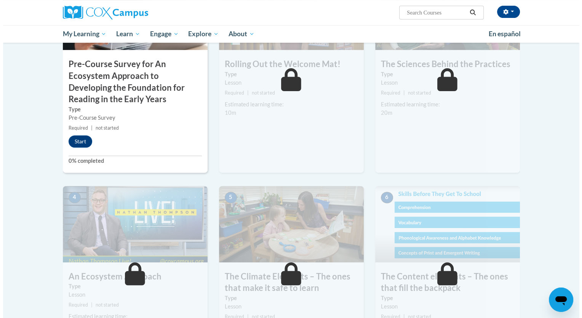
scroll to position [190, 0]
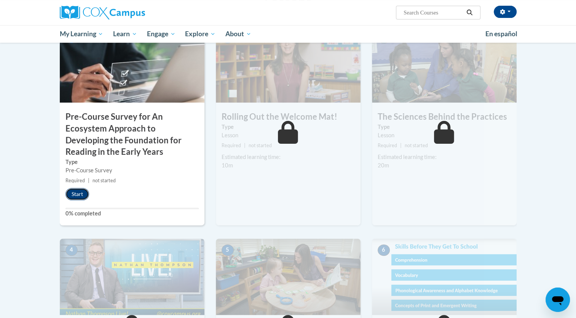
click at [82, 193] on button "Start" at bounding box center [78, 194] width 24 height 12
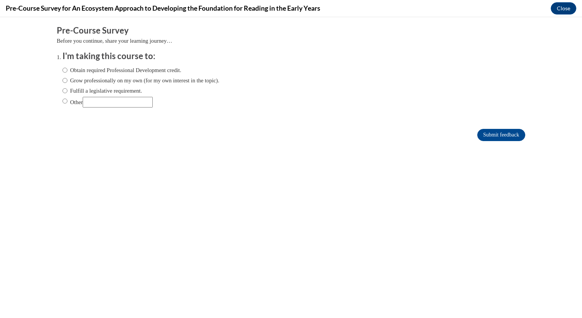
scroll to position [0, 0]
click at [62, 99] on input "Other" at bounding box center [64, 101] width 5 height 8
radio input "true"
drag, startPoint x: 498, startPoint y: 139, endPoint x: 567, endPoint y: 107, distance: 75.7
click at [504, 135] on input "Submit feedback" at bounding box center [501, 135] width 48 height 12
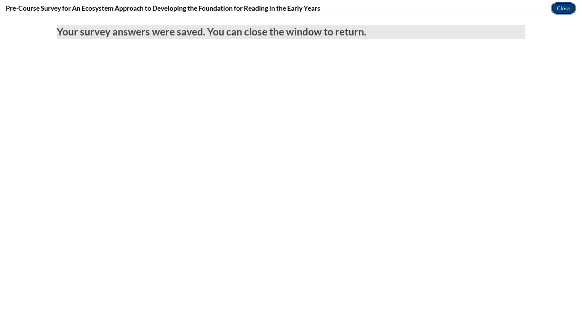
click at [562, 8] on button "Close" at bounding box center [564, 8] width 26 height 12
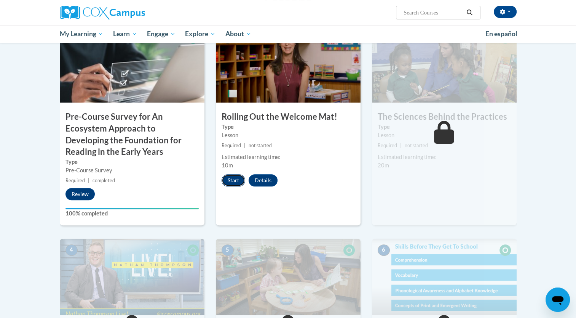
click at [238, 181] on button "Start" at bounding box center [234, 180] width 24 height 12
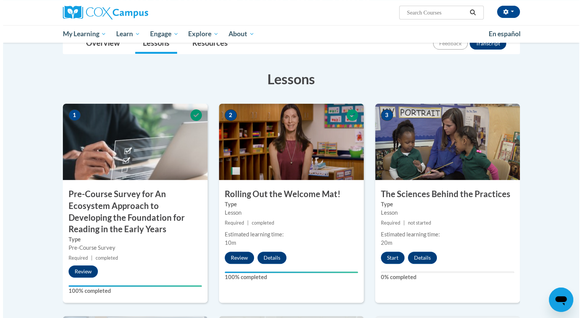
scroll to position [152, 0]
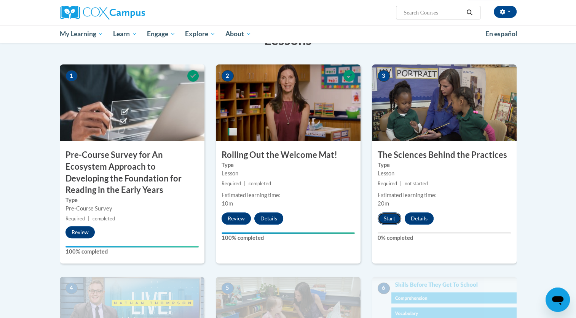
click at [385, 219] on button "Start" at bounding box center [390, 218] width 24 height 12
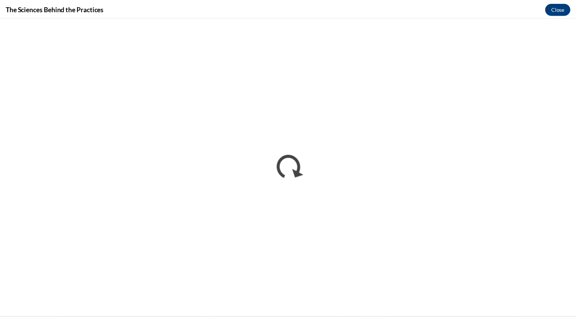
scroll to position [0, 0]
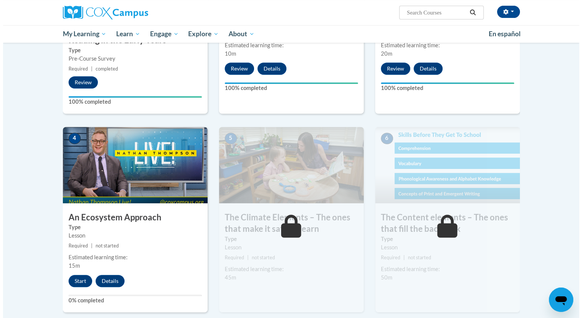
scroll to position [305, 0]
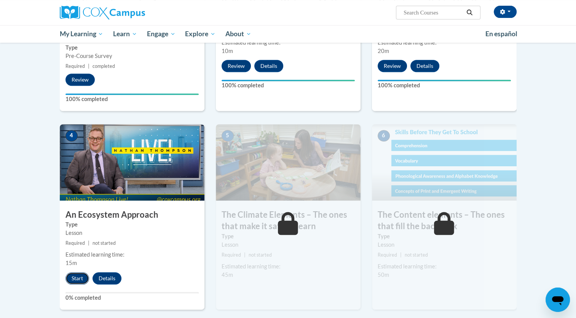
click at [80, 277] on button "Start" at bounding box center [78, 278] width 24 height 12
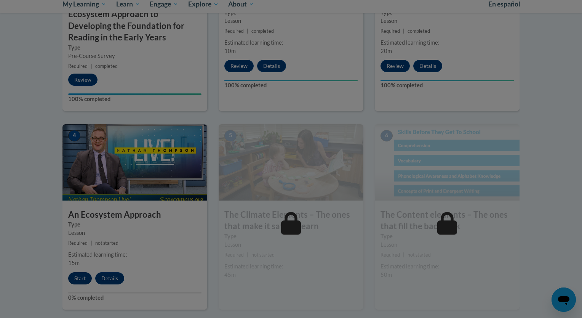
click at [80, 277] on div at bounding box center [291, 159] width 582 height 318
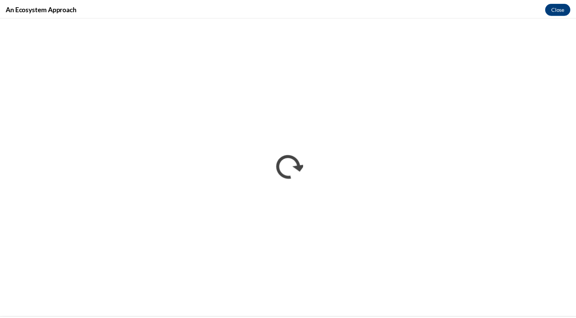
scroll to position [0, 0]
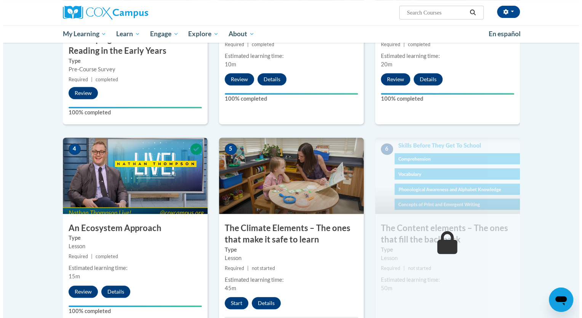
scroll to position [382, 0]
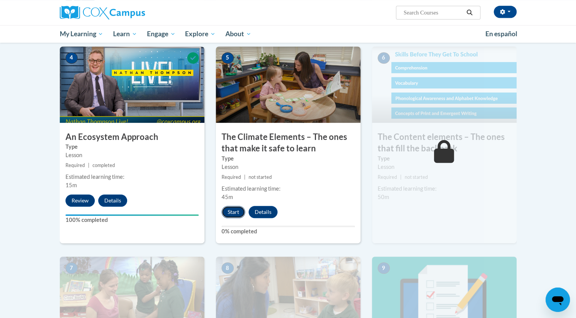
click at [234, 213] on button "Start" at bounding box center [234, 212] width 24 height 12
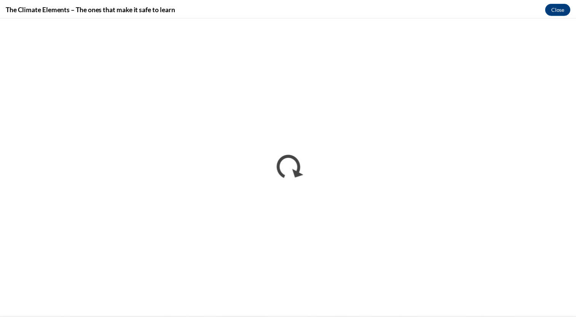
scroll to position [0, 0]
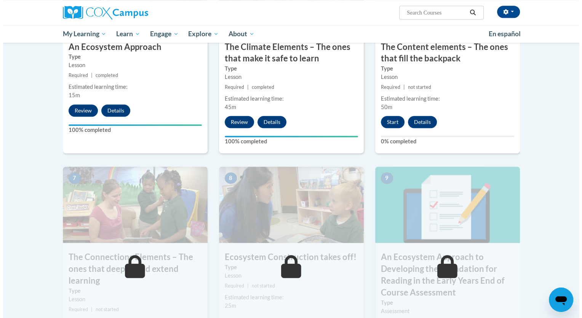
scroll to position [457, 0]
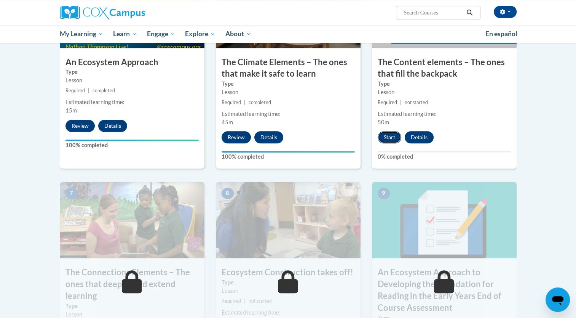
click at [392, 137] on button "Start" at bounding box center [390, 137] width 24 height 12
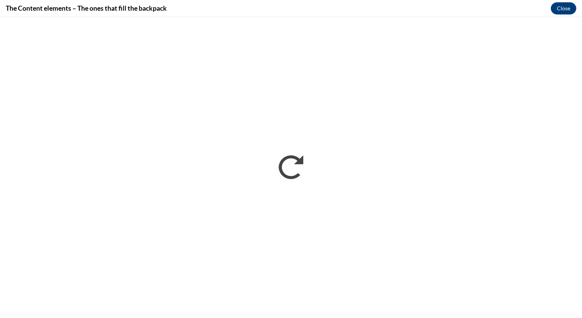
scroll to position [0, 0]
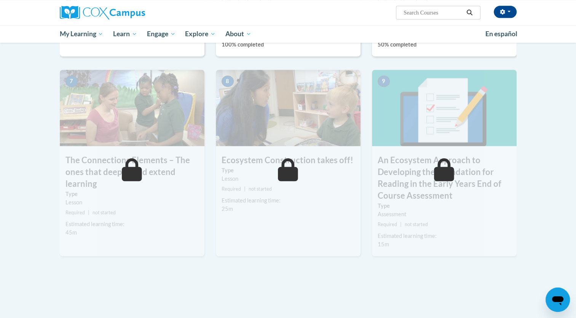
scroll to position [571, 0]
